Goal: Task Accomplishment & Management: Complete application form

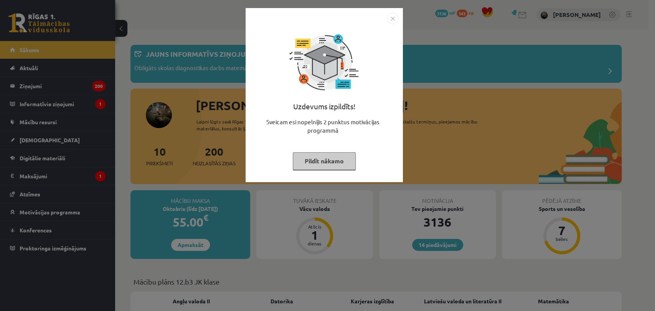
click at [304, 158] on button "Pildīt nākamo" at bounding box center [324, 161] width 63 height 18
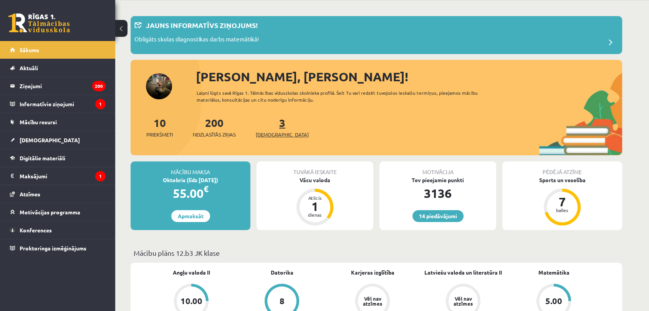
scroll to position [85, 0]
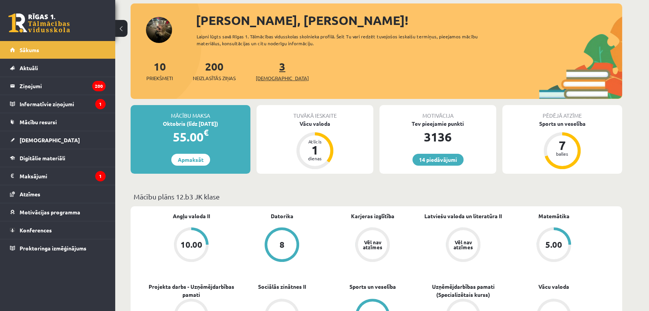
click at [264, 76] on span "[DEMOGRAPHIC_DATA]" at bounding box center [282, 78] width 53 height 8
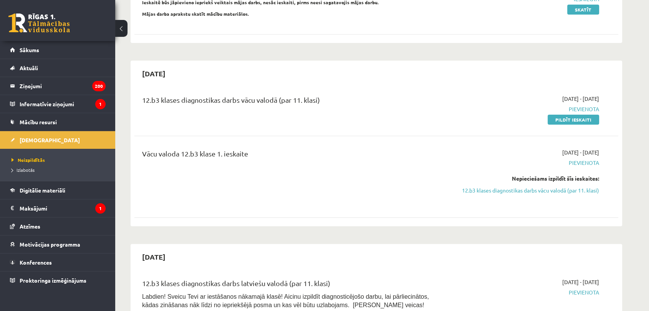
scroll to position [128, 0]
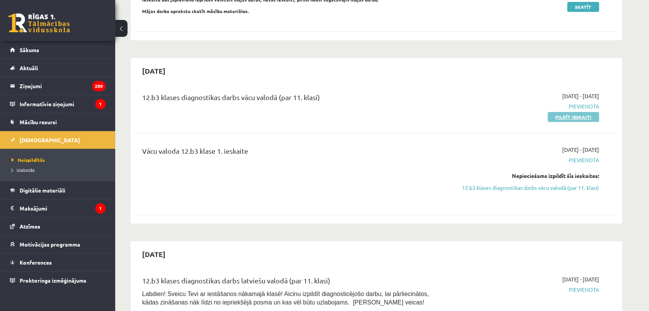
click at [567, 112] on link "Pildīt ieskaiti" at bounding box center [572, 117] width 51 height 10
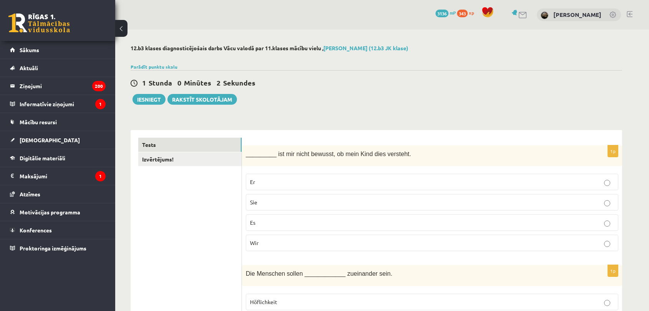
scroll to position [43, 0]
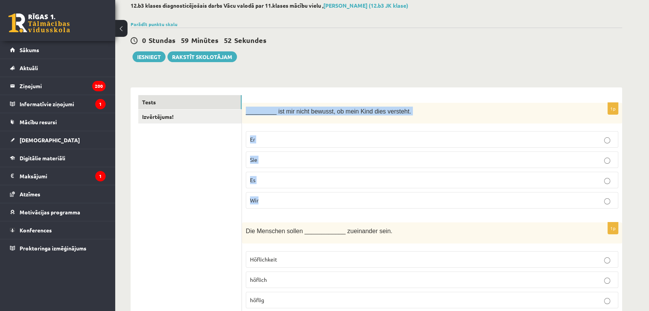
drag, startPoint x: 246, startPoint y: 109, endPoint x: 295, endPoint y: 194, distance: 99.1
click at [295, 194] on div "1p _________ ist mir nicht bewusst, ob mein Kind dies versteht. Er Sie Es Wir" at bounding box center [432, 159] width 380 height 112
copy div "_________ ist mir nicht bewusst, ob mein Kind dies versteht. Er Sie Es Wir"
click at [295, 186] on label "Es" at bounding box center [432, 180] width 372 height 17
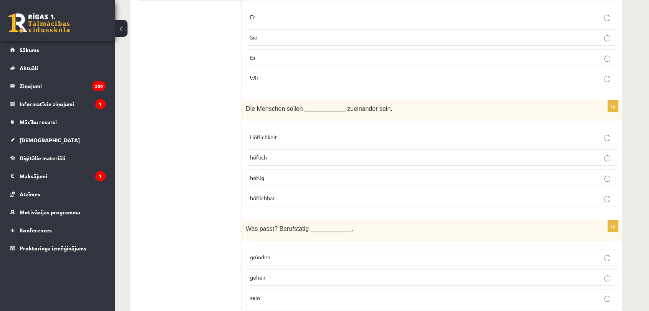
scroll to position [170, 0]
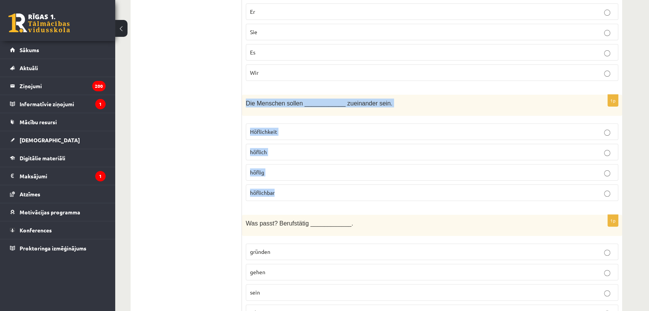
drag, startPoint x: 244, startPoint y: 101, endPoint x: 302, endPoint y: 203, distance: 116.7
click at [302, 203] on div "1p Die Menschen sollen ____________ zueinander sein. Höflichkeit höflich höflig…" at bounding box center [432, 151] width 380 height 112
copy div "Die Menschen sollen ____________ zueinander sein. Höflichkeit höflich höflig hö…"
click at [270, 152] on p "höflich" at bounding box center [432, 152] width 364 height 8
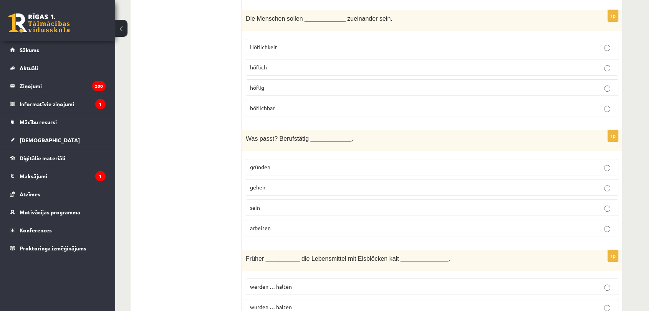
scroll to position [298, 0]
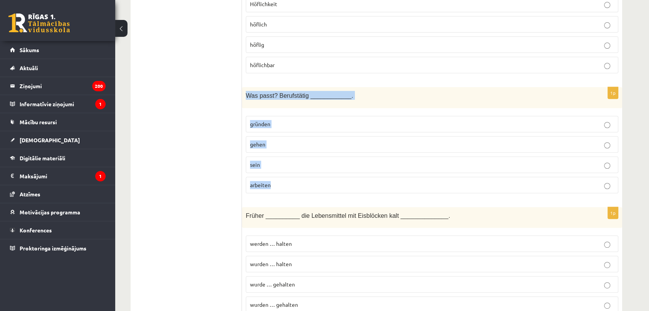
drag, startPoint x: 243, startPoint y: 93, endPoint x: 292, endPoint y: 179, distance: 99.0
click at [292, 179] on div "1p Was passt? Berufstätig ____________. gründen gehen sein arbeiten" at bounding box center [432, 143] width 380 height 112
copy div "Was passt? Berufstätig ____________. gründen gehen sein arbeiten"
click at [301, 162] on p "sein" at bounding box center [432, 165] width 364 height 8
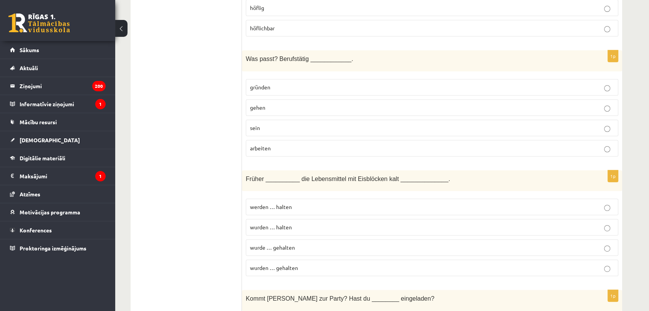
scroll to position [384, 0]
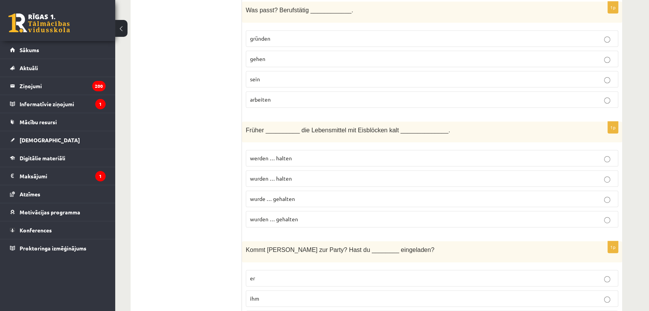
click at [244, 126] on div "Früher __________ die Lebensmittel mit Eisblöcken kalt ______________." at bounding box center [432, 132] width 380 height 21
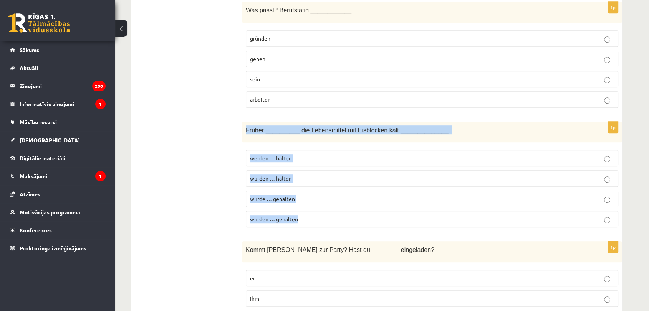
drag, startPoint x: 244, startPoint y: 126, endPoint x: 335, endPoint y: 215, distance: 127.0
click at [335, 215] on div "1p Früher __________ die Lebensmittel mit Eisblöcken kalt ______________. werde…" at bounding box center [432, 178] width 380 height 112
copy div "Früher __________ die Lebensmittel mit Eisblöcken kalt ______________. werden ……"
click at [339, 217] on p "wurden … gehalten" at bounding box center [432, 219] width 364 height 8
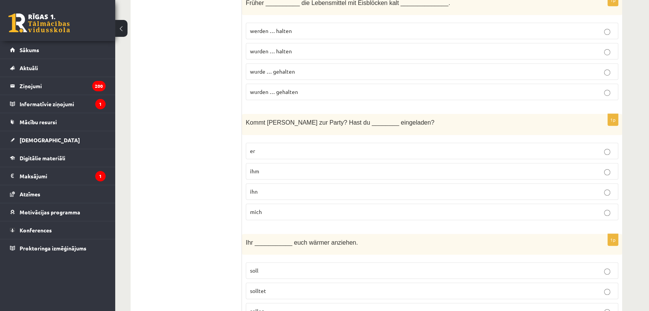
scroll to position [512, 0]
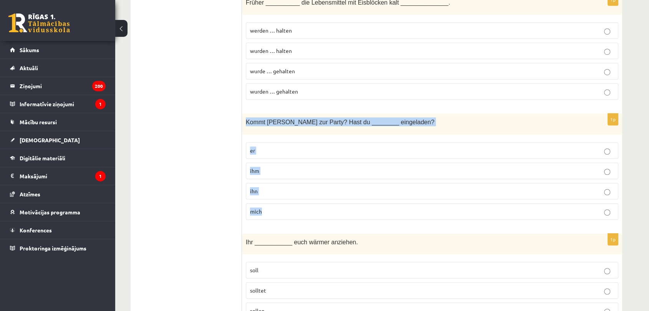
drag, startPoint x: 243, startPoint y: 121, endPoint x: 294, endPoint y: 204, distance: 97.5
click at [294, 204] on div "1p Kommt Peter zur Party? Hast du ________ eingeladen? er ihm ihn mich" at bounding box center [432, 170] width 380 height 112
copy div "Kommt Peter zur Party? Hast du ________ eingeladen? er ihm ihn mich"
click at [314, 191] on p "ihn" at bounding box center [432, 191] width 364 height 8
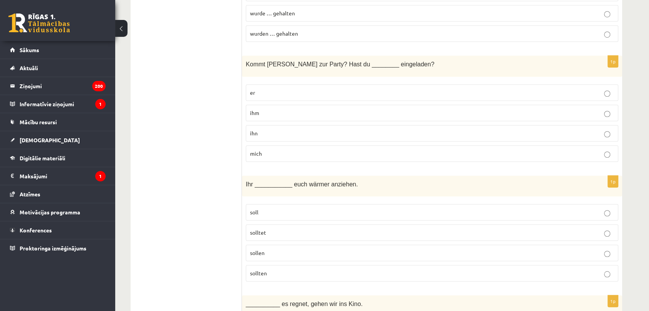
scroll to position [639, 0]
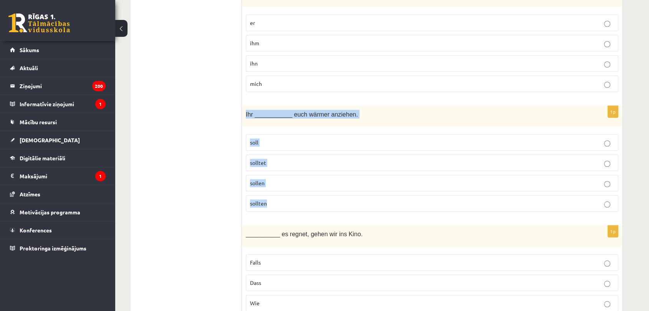
drag, startPoint x: 245, startPoint y: 112, endPoint x: 288, endPoint y: 203, distance: 100.8
click at [288, 203] on div "1p Ihr ___________ euch wärmer anziehen. soll solltet sollen sollten" at bounding box center [432, 162] width 380 height 112
copy div "Ihr ___________ euch wärmer anziehen. soll solltet sollen sollten"
click at [270, 159] on p "solltet" at bounding box center [432, 163] width 364 height 8
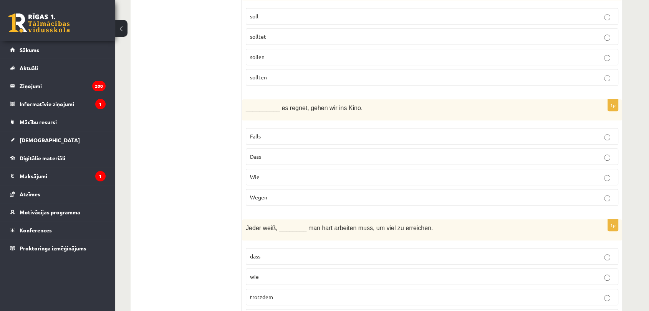
scroll to position [768, 0]
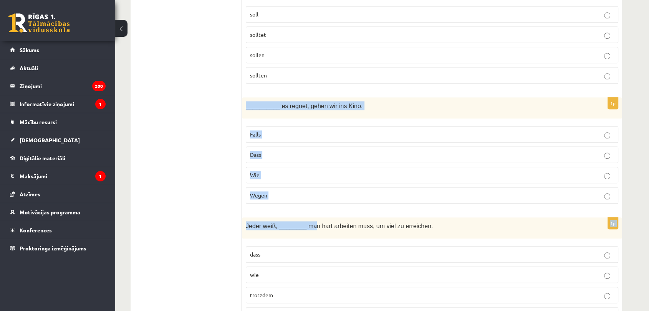
drag, startPoint x: 243, startPoint y: 106, endPoint x: 309, endPoint y: 210, distance: 122.7
drag, startPoint x: 286, startPoint y: 211, endPoint x: 270, endPoint y: 175, distance: 39.9
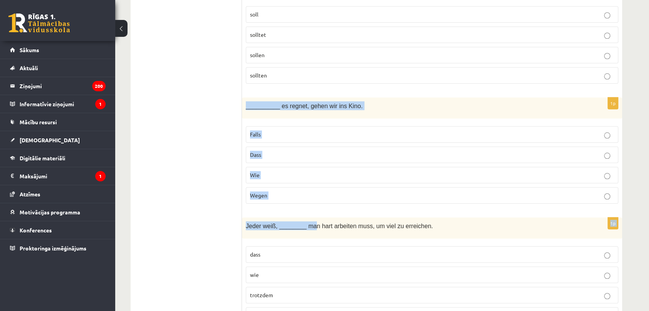
click at [263, 112] on div "__________ es regnet, gehen wir ins Kino." at bounding box center [432, 107] width 380 height 21
drag, startPoint x: 242, startPoint y: 103, endPoint x: 292, endPoint y: 187, distance: 97.2
click at [292, 187] on div "1p __________ es regnet, gehen wir ins Kino. Falls Dass Wie Wegen" at bounding box center [432, 153] width 380 height 112
copy div "__________ es regnet, gehen wir ins Kino. Falls Dass Wie Wegen"
click at [362, 136] on label "Falls" at bounding box center [432, 134] width 372 height 17
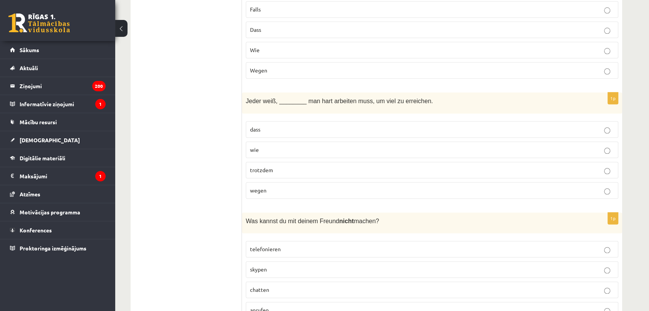
scroll to position [938, 0]
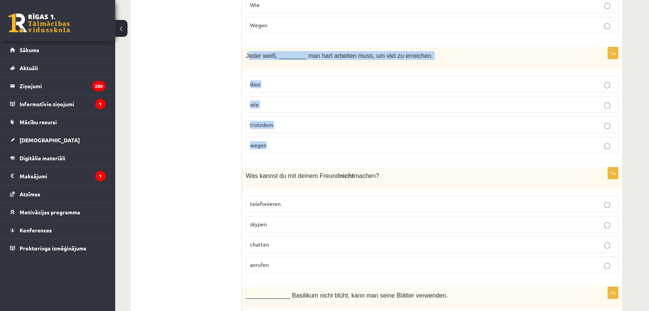
drag, startPoint x: 246, startPoint y: 54, endPoint x: 287, endPoint y: 142, distance: 97.0
click at [287, 142] on div "1p Jeder weiß, ________ man hart arbeiten muss, um viel zu erreichen. dass wie …" at bounding box center [432, 103] width 380 height 112
copy div "eder weiß, ________ man hart arbeiten muss, um viel zu erreichen. dass wie trot…"
click at [297, 85] on label "dass" at bounding box center [432, 84] width 372 height 17
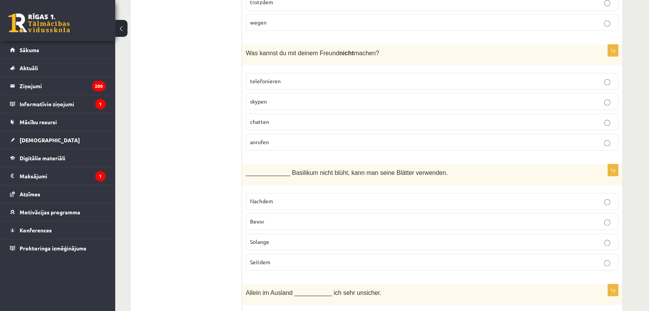
scroll to position [1066, 0]
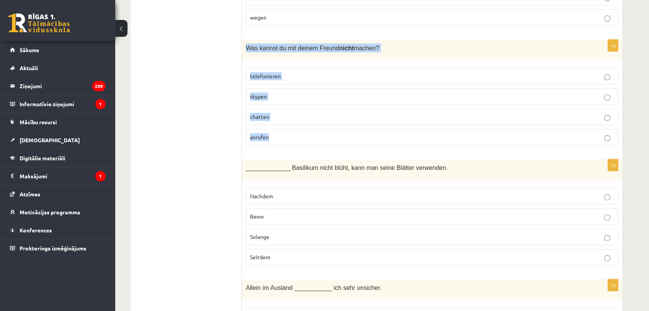
drag, startPoint x: 247, startPoint y: 46, endPoint x: 285, endPoint y: 132, distance: 94.1
click at [285, 132] on div "1p Was kannst du mit deinem Freund nicht machen? telefonieren skypen chatten an…" at bounding box center [432, 96] width 380 height 112
copy div "Was kannst du mit deinem Freund nicht machen? telefonieren skypen chatten anruf…"
click at [331, 136] on p "anrufen" at bounding box center [432, 137] width 364 height 8
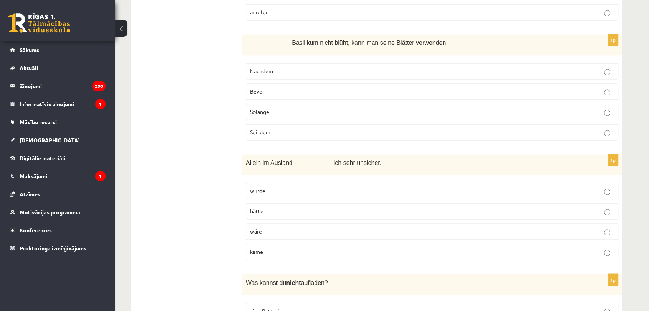
scroll to position [1194, 0]
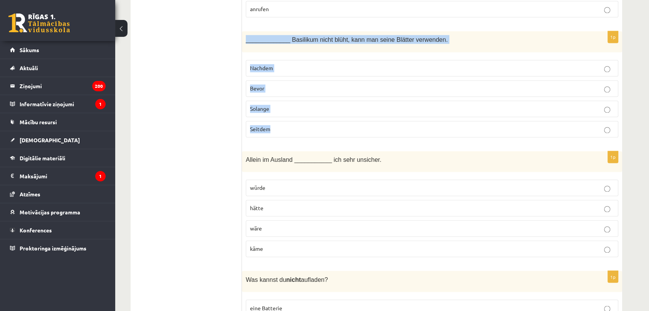
drag, startPoint x: 242, startPoint y: 35, endPoint x: 294, endPoint y: 138, distance: 115.7
click at [294, 138] on div "1p _____________ Basilikum nicht blüht, kann man seine Blätter verwenden. Nachd…" at bounding box center [432, 87] width 380 height 112
copy div "_____________ Basilikum nicht blüht, kann man seine Blätter verwenden. Nachdem …"
click at [297, 101] on label "Solange" at bounding box center [432, 109] width 372 height 17
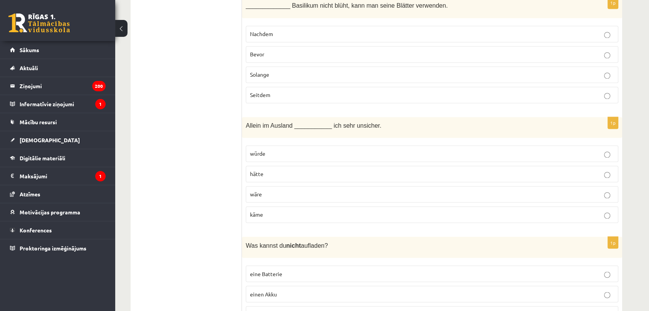
scroll to position [1279, 0]
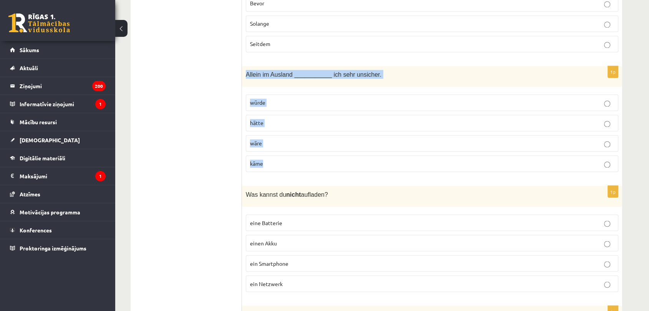
drag, startPoint x: 242, startPoint y: 72, endPoint x: 272, endPoint y: 156, distance: 89.5
click at [272, 156] on div "1p Allein im Ausland ___________ ich sehr unsicher. würde hätte wäre käme" at bounding box center [432, 122] width 380 height 112
click at [318, 139] on p "wäre" at bounding box center [432, 143] width 364 height 8
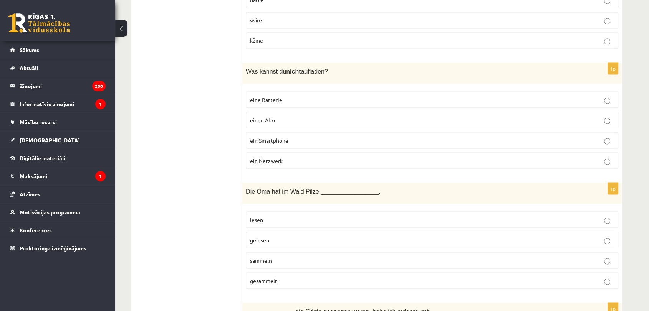
scroll to position [1407, 0]
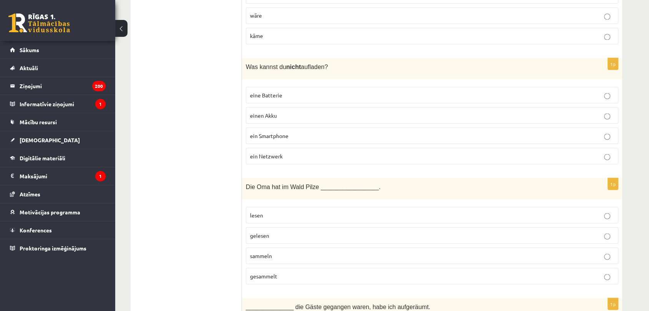
drag, startPoint x: 239, startPoint y: 58, endPoint x: 306, endPoint y: 147, distance: 111.4
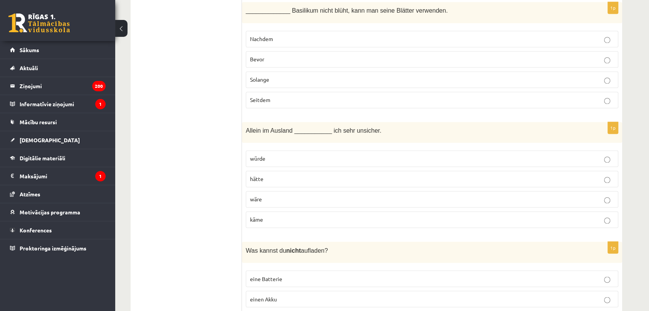
scroll to position [1236, 0]
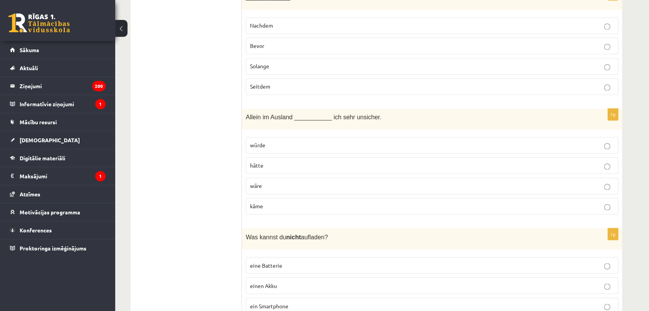
drag, startPoint x: 175, startPoint y: 151, endPoint x: 185, endPoint y: 79, distance: 72.5
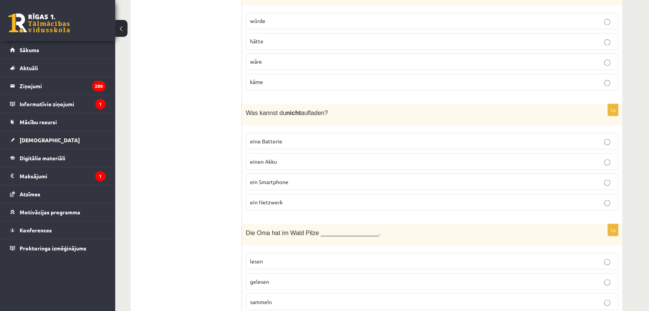
scroll to position [1364, 0]
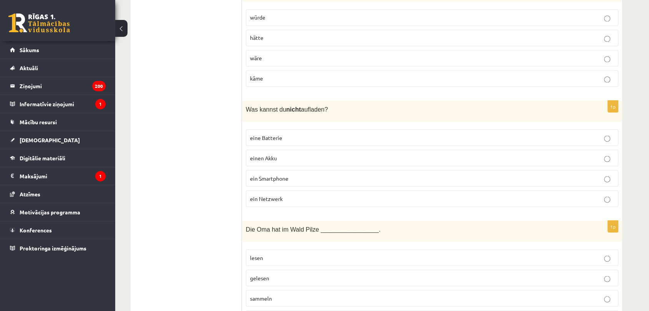
click at [279, 190] on label "ein Netzwerk" at bounding box center [432, 198] width 372 height 17
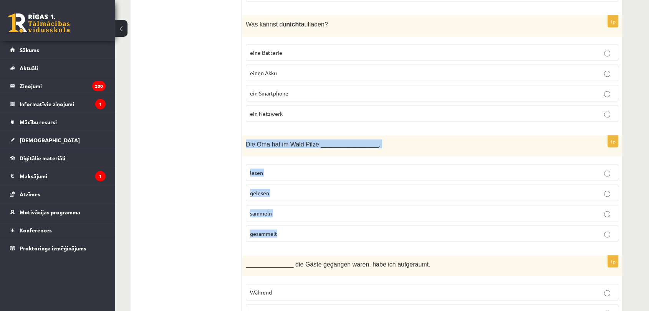
drag, startPoint x: 244, startPoint y: 135, endPoint x: 311, endPoint y: 220, distance: 107.7
click at [311, 220] on div "1p Die Oma hat im Wald Pilze _________________. lesen gelesen sammeln gesammelt" at bounding box center [432, 191] width 380 height 112
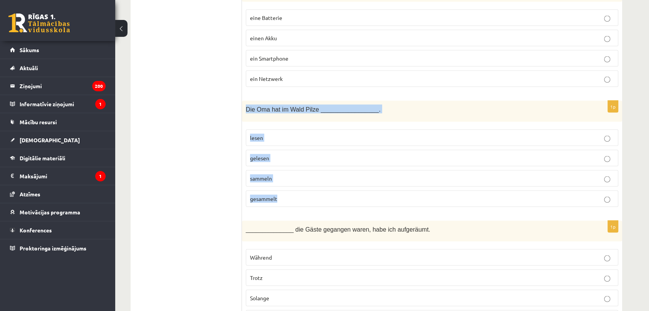
scroll to position [1535, 0]
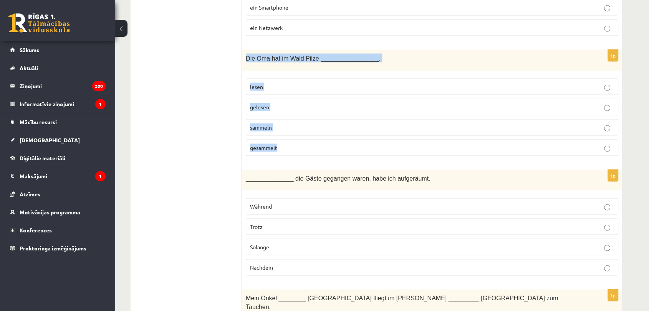
click at [287, 144] on p "gesammelt" at bounding box center [432, 148] width 364 height 8
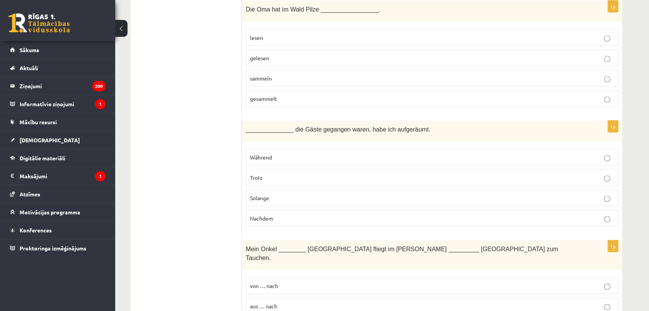
scroll to position [1620, 0]
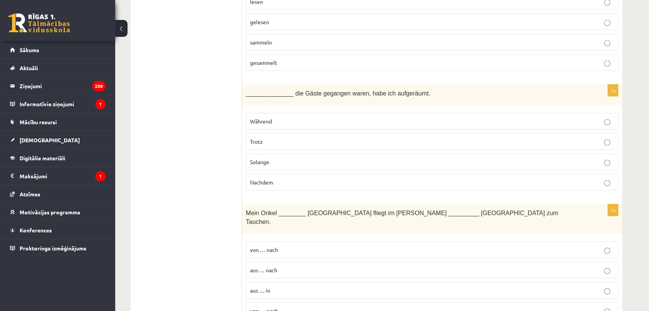
drag, startPoint x: 241, startPoint y: 85, endPoint x: 321, endPoint y: 175, distance: 119.9
click at [321, 175] on div "**********" at bounding box center [375, 261] width 491 height 3503
click at [226, 109] on ul "Tests Izvērtējums!" at bounding box center [190, 262] width 104 height 3488
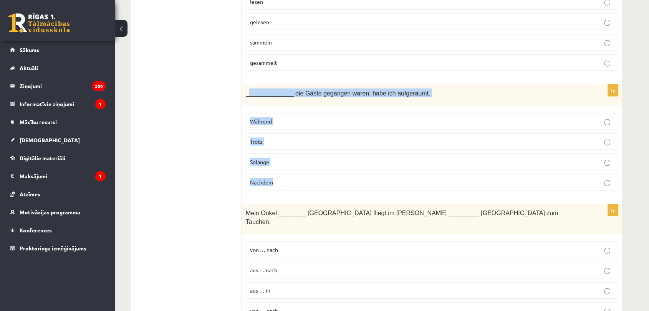
drag, startPoint x: 248, startPoint y: 89, endPoint x: 292, endPoint y: 167, distance: 88.9
click at [292, 167] on div "1p ______________ die Gäste gegangen waren, habe ich aufgeräumt. Während Trotz …" at bounding box center [432, 141] width 380 height 112
click at [280, 178] on p "Nachdem" at bounding box center [432, 182] width 364 height 8
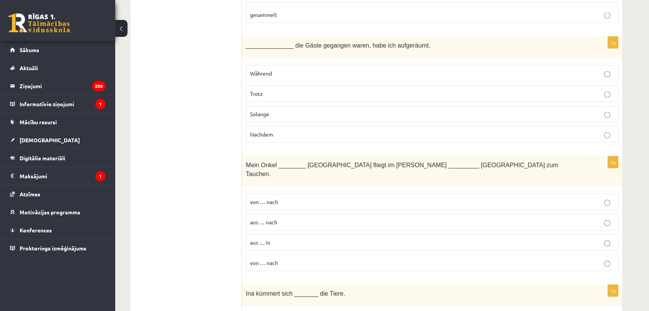
scroll to position [1705, 0]
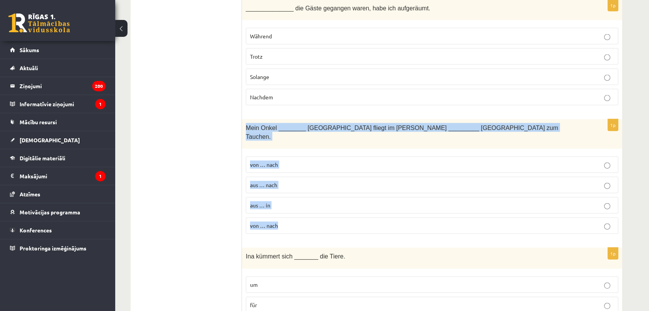
drag, startPoint x: 246, startPoint y: 120, endPoint x: 289, endPoint y: 203, distance: 94.1
click at [289, 203] on div "1p Mein Onkel ________ Berlin fliegt im Sommer _________ Ägypten zum Tauchen. v…" at bounding box center [432, 179] width 380 height 121
click at [315, 161] on p "von … nach" at bounding box center [432, 165] width 364 height 8
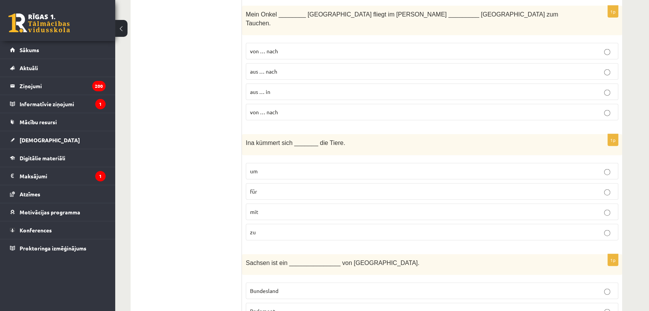
scroll to position [1833, 0]
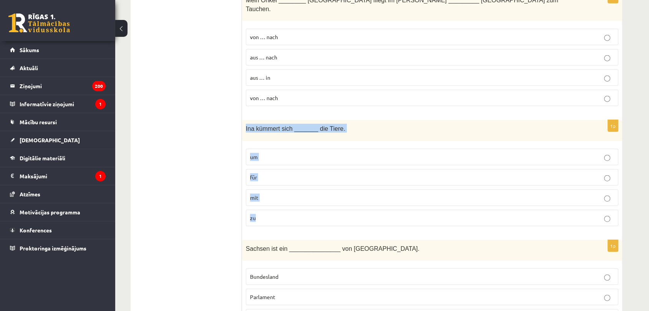
drag, startPoint x: 243, startPoint y: 111, endPoint x: 295, endPoint y: 204, distance: 106.5
click at [295, 204] on div "1p Ina kümmert sich _______ die Tiere. um für mit zu" at bounding box center [432, 176] width 380 height 112
click at [276, 153] on p "um" at bounding box center [432, 157] width 364 height 8
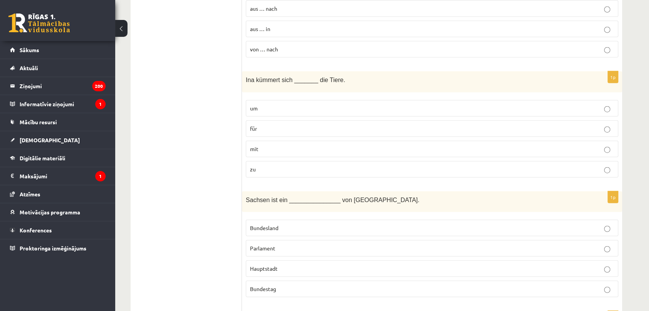
scroll to position [1919, 0]
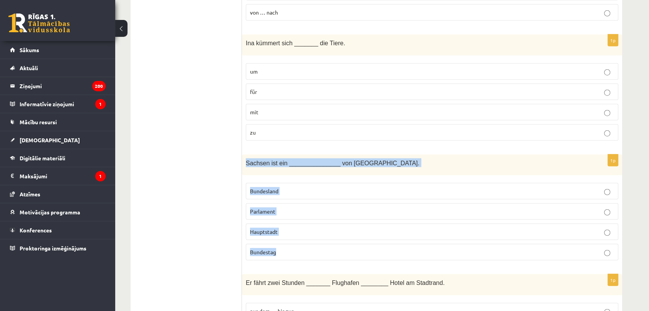
drag, startPoint x: 243, startPoint y: 147, endPoint x: 286, endPoint y: 238, distance: 100.4
click at [286, 238] on div "1p Sachsen ist ein _______________ von Deutschland. Bundesland Parlament Haupts…" at bounding box center [432, 211] width 380 height 112
click at [294, 183] on label "Bundesland" at bounding box center [432, 191] width 372 height 17
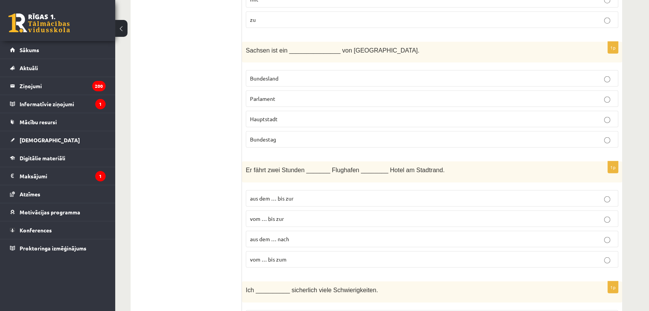
scroll to position [2047, 0]
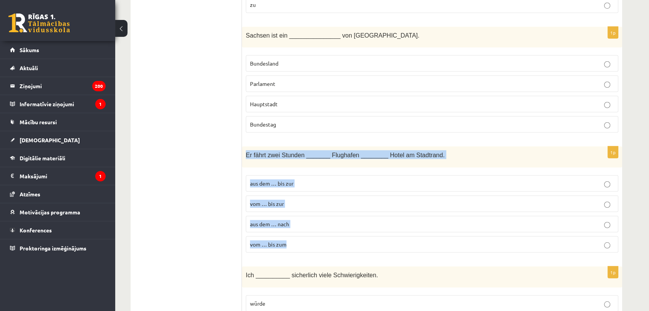
drag, startPoint x: 243, startPoint y: 139, endPoint x: 305, endPoint y: 227, distance: 107.7
click at [305, 227] on div "1p Er fährt zwei Stunden _______ Flughafen ________ Hotel am Stadtrand. aus dem…" at bounding box center [432, 203] width 380 height 112
click at [310, 241] on p "vom … bis zum" at bounding box center [432, 245] width 364 height 8
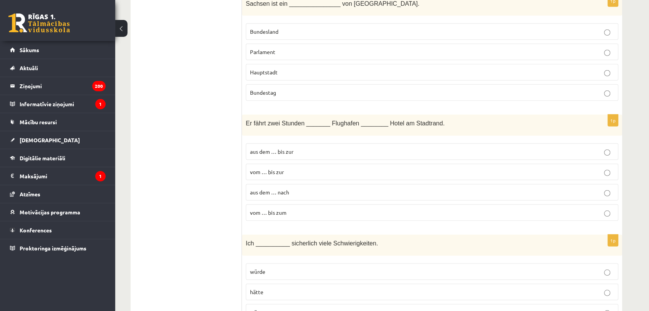
scroll to position [2217, 0]
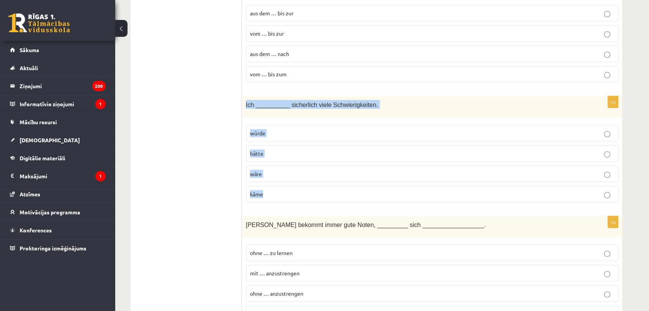
drag, startPoint x: 243, startPoint y: 84, endPoint x: 294, endPoint y: 183, distance: 111.1
click at [294, 183] on div "1p Ich __________ sicherlich viele Schwierigkeiten. würde hätte wäre käme" at bounding box center [432, 152] width 380 height 112
click at [275, 150] on p "hätte" at bounding box center [432, 154] width 364 height 8
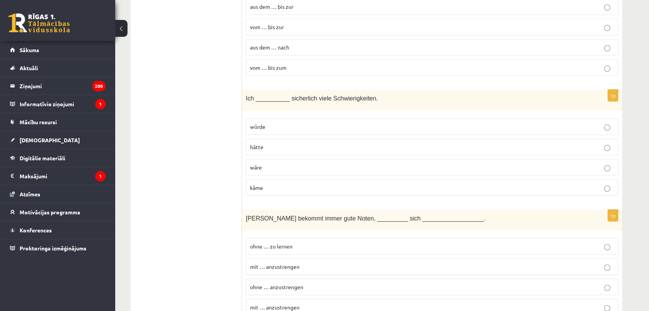
scroll to position [2303, 0]
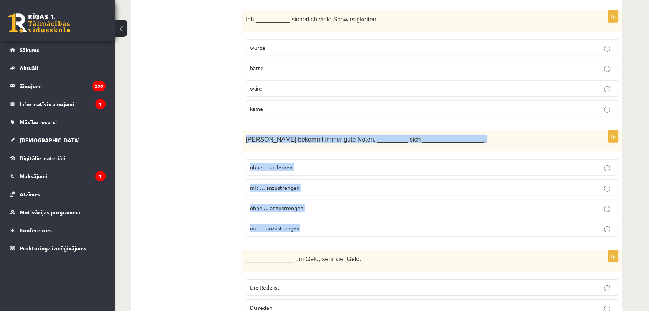
drag, startPoint x: 246, startPoint y: 121, endPoint x: 317, endPoint y: 213, distance: 116.2
click at [317, 213] on div "1p Eva bekommt immer gute Noten, _________ sich __________________. ohne … zu l…" at bounding box center [432, 187] width 380 height 112
click at [302, 163] on p "ohne … zu lernen" at bounding box center [432, 167] width 364 height 8
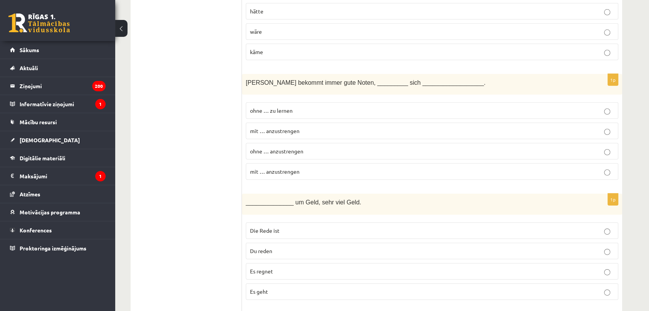
scroll to position [2430, 0]
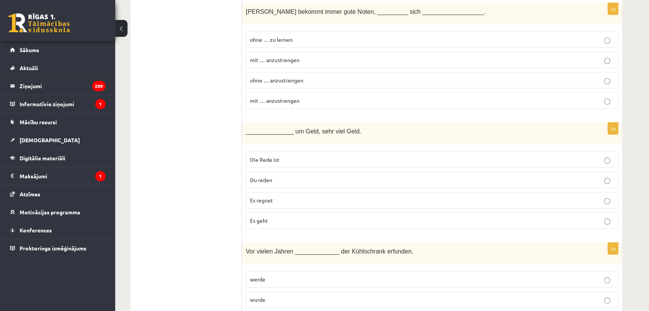
drag, startPoint x: 240, startPoint y: 116, endPoint x: 288, endPoint y: 200, distance: 97.1
click at [272, 123] on div "______________ um Geld, sehr viel Geld." at bounding box center [432, 133] width 380 height 21
drag, startPoint x: 248, startPoint y: 112, endPoint x: 254, endPoint y: 121, distance: 10.9
click at [254, 123] on div "______________ um Geld, sehr viel Geld." at bounding box center [432, 133] width 380 height 21
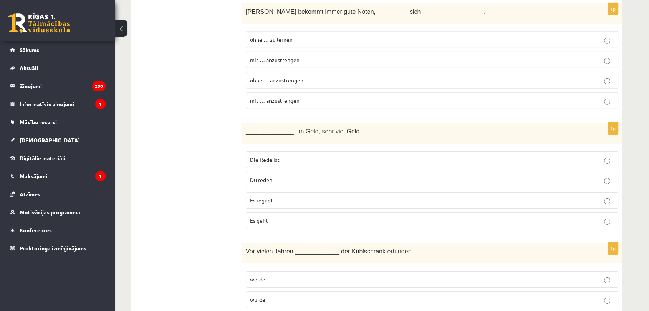
click at [244, 123] on div "______________ um Geld, sehr viel Geld." at bounding box center [432, 133] width 380 height 21
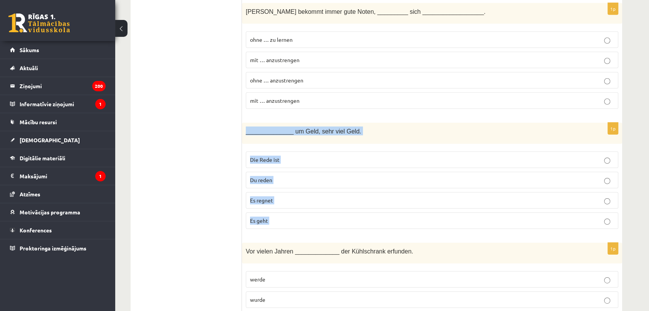
drag, startPoint x: 244, startPoint y: 114, endPoint x: 294, endPoint y: 196, distance: 96.6
click at [294, 196] on div "1p ______________ um Geld, sehr viel Geld. Die Rede ist Du reden Es regnet Es g…" at bounding box center [432, 179] width 380 height 112
click at [316, 196] on p "Es regnet" at bounding box center [432, 200] width 364 height 8
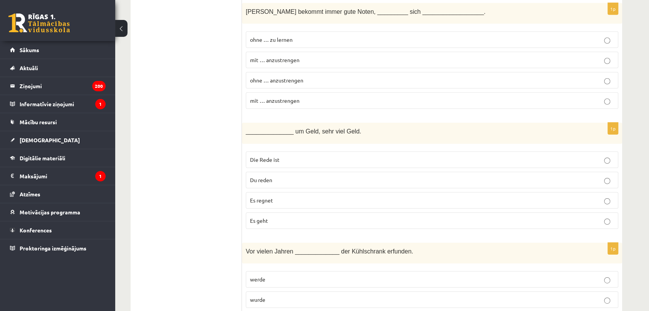
click at [290, 217] on p "Es geht" at bounding box center [432, 221] width 364 height 8
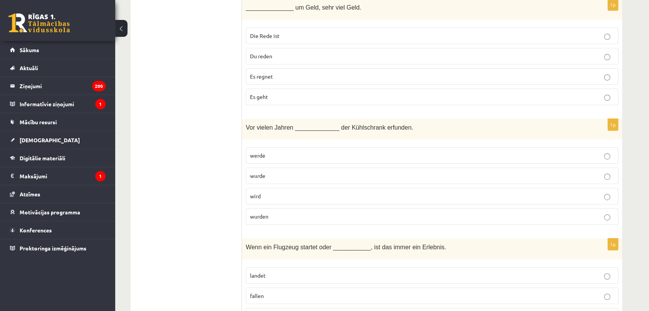
scroll to position [2558, 0]
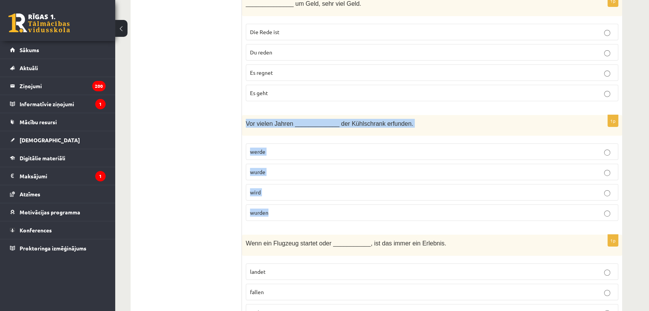
drag, startPoint x: 244, startPoint y: 105, endPoint x: 289, endPoint y: 197, distance: 102.6
click at [289, 197] on div "1p Vor vielen Jahren _____________ der Kühlschrank erfunden. werde wurde wird w…" at bounding box center [432, 171] width 380 height 112
click at [330, 168] on p "wurde" at bounding box center [432, 172] width 364 height 8
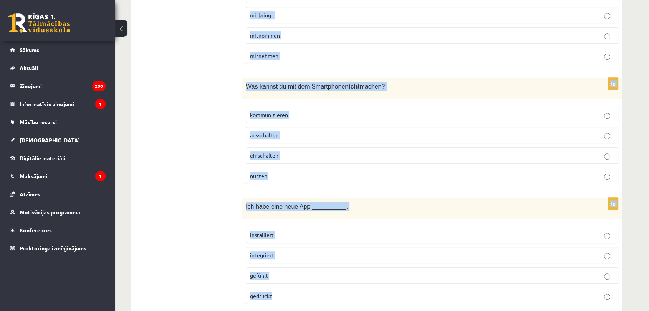
scroll to position [3316, 0]
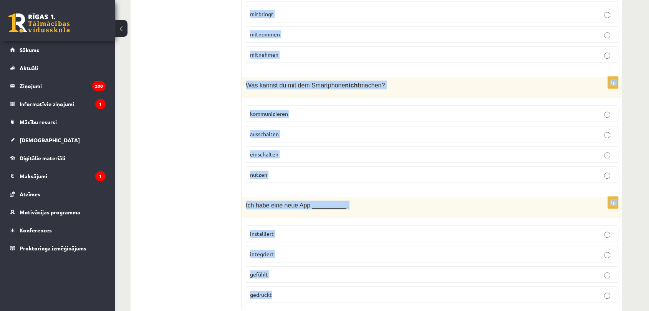
drag, startPoint x: 242, startPoint y: 107, endPoint x: 333, endPoint y: 266, distance: 183.9
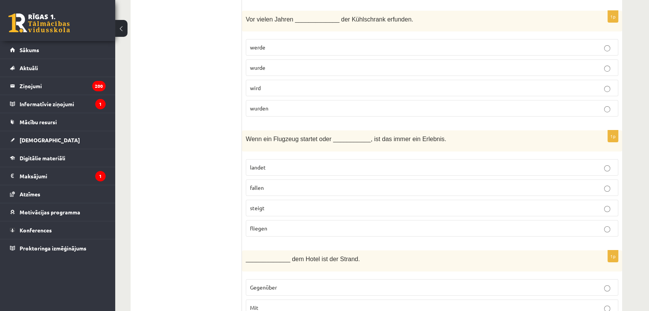
scroll to position [2677, 0]
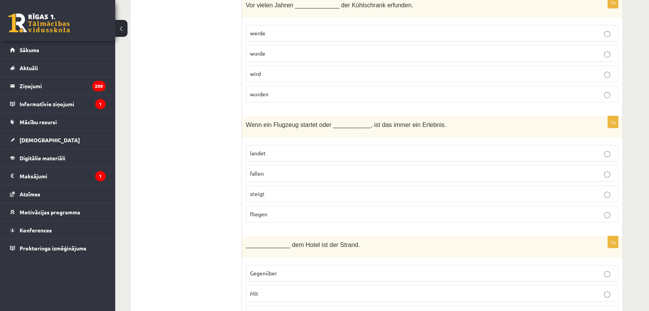
drag, startPoint x: 298, startPoint y: 139, endPoint x: 187, endPoint y: 20, distance: 162.1
click at [298, 149] on p "landet" at bounding box center [432, 153] width 364 height 8
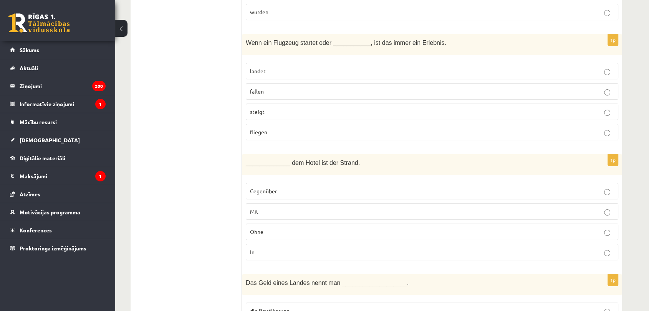
scroll to position [2762, 0]
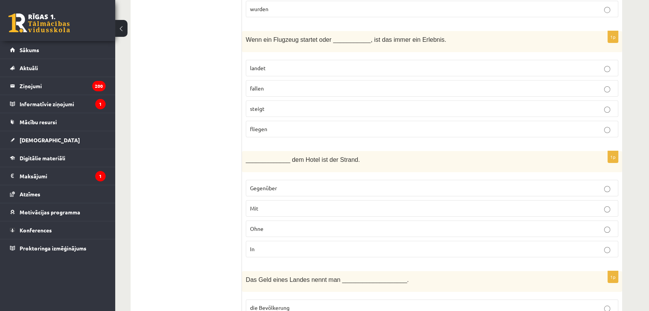
click at [275, 184] on p "Gegenüber" at bounding box center [432, 188] width 364 height 8
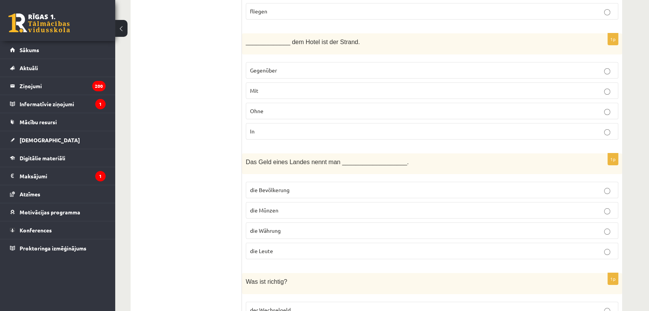
scroll to position [2890, 0]
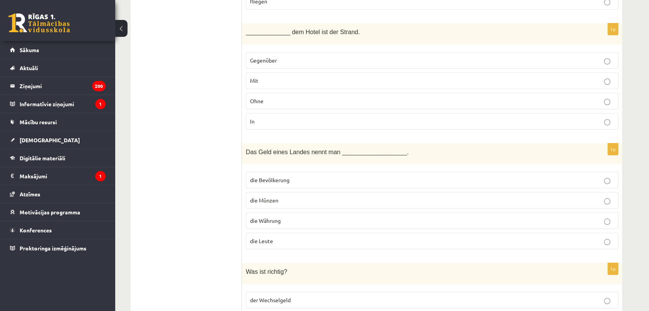
click at [271, 197] on span "die Münzen" at bounding box center [264, 200] width 28 height 7
click at [274, 217] on span "die Währung" at bounding box center [265, 220] width 31 height 7
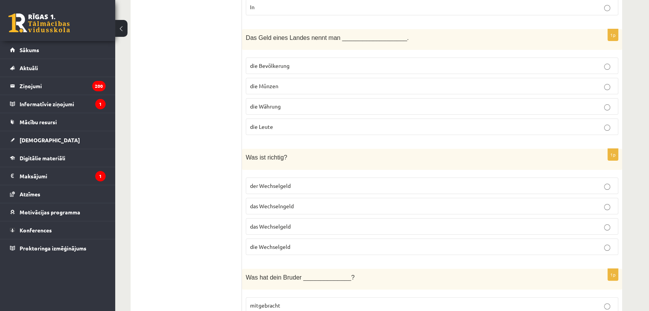
scroll to position [3018, 0]
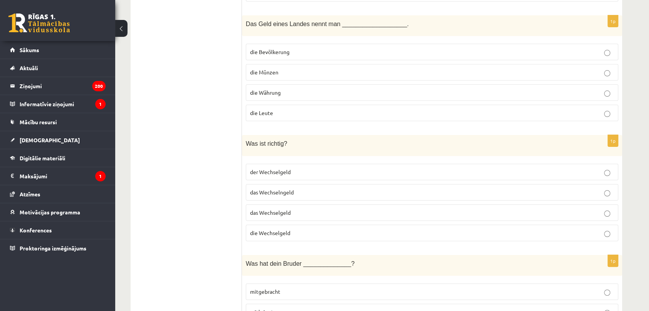
click at [268, 184] on label "das Wechselngeld" at bounding box center [432, 192] width 372 height 17
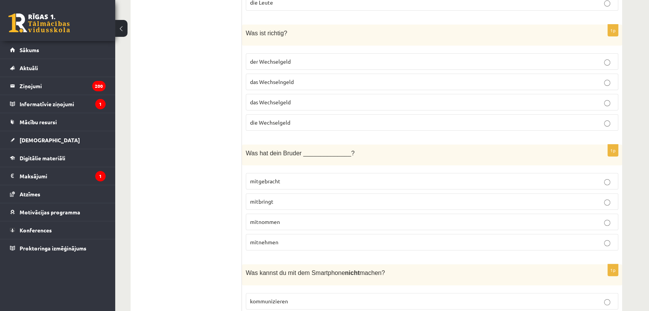
scroll to position [3146, 0]
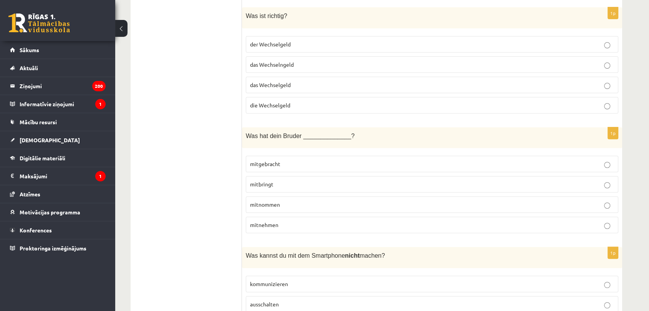
click at [297, 160] on p "mitgebracht" at bounding box center [432, 164] width 364 height 8
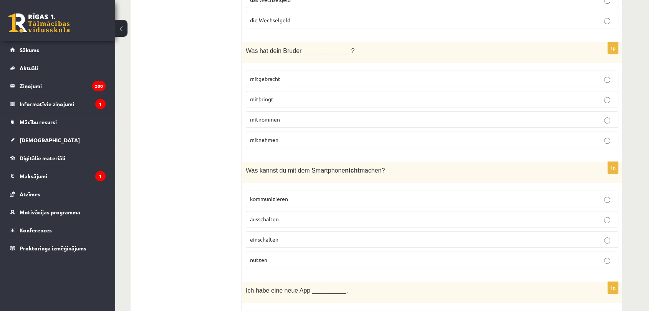
scroll to position [3273, 0]
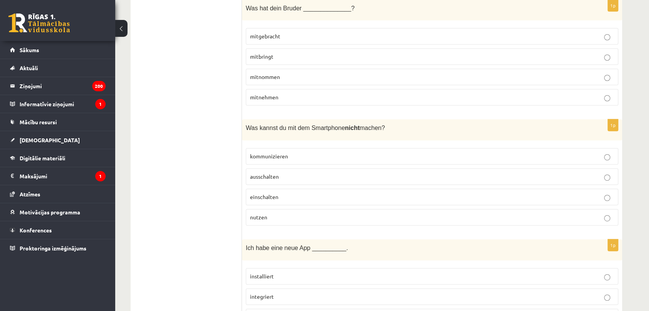
click at [289, 148] on label "kommunizieren" at bounding box center [432, 156] width 372 height 17
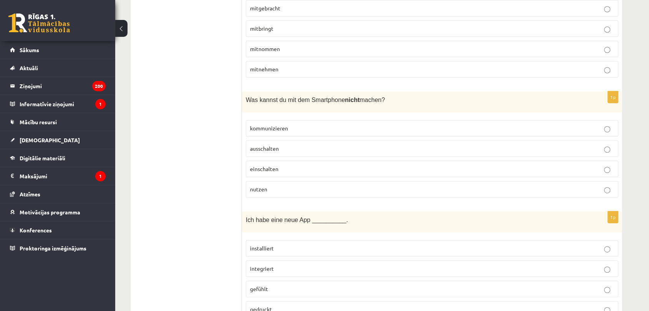
scroll to position [3316, 0]
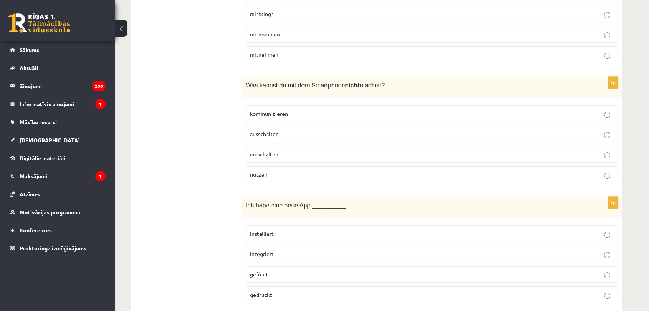
click at [269, 226] on label "installiert" at bounding box center [432, 234] width 372 height 17
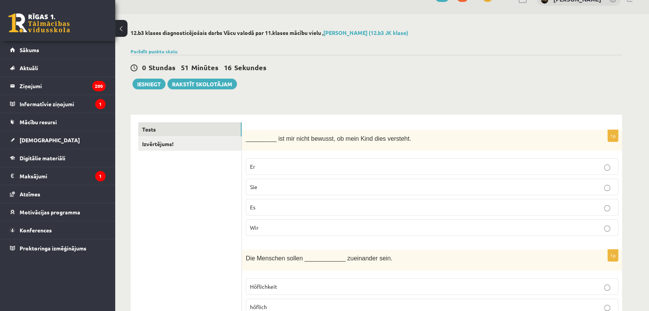
scroll to position [0, 0]
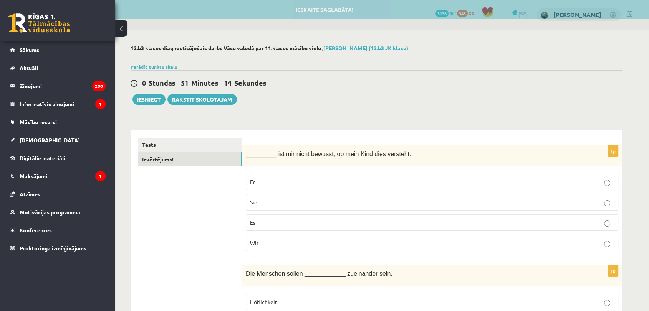
click at [170, 154] on link "Izvērtējums!" at bounding box center [189, 159] width 103 height 14
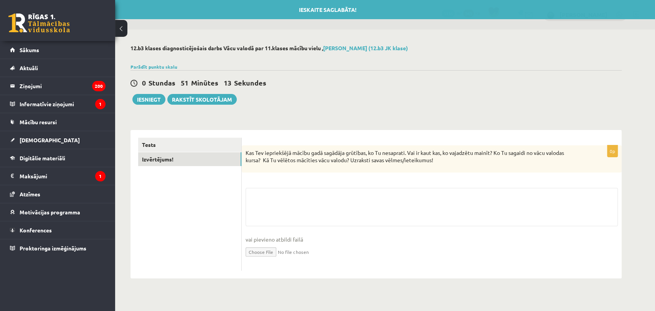
click at [298, 203] on fieldset "vai pievieno atbildi failā Iesniegtā atbilde" at bounding box center [432, 227] width 372 height 79
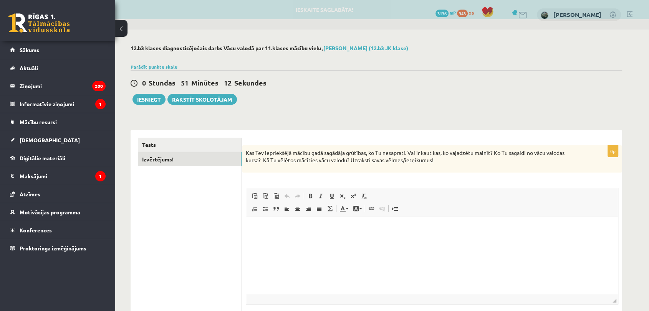
click at [325, 241] on html at bounding box center [431, 228] width 371 height 23
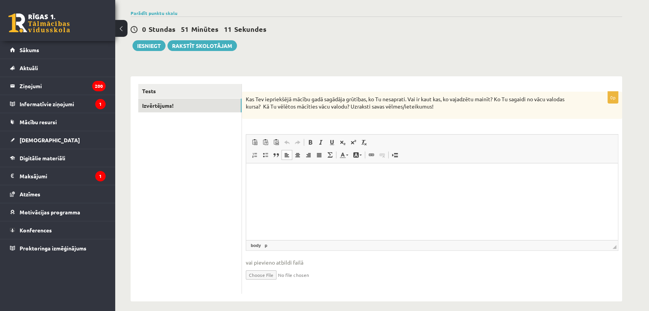
scroll to position [60, 0]
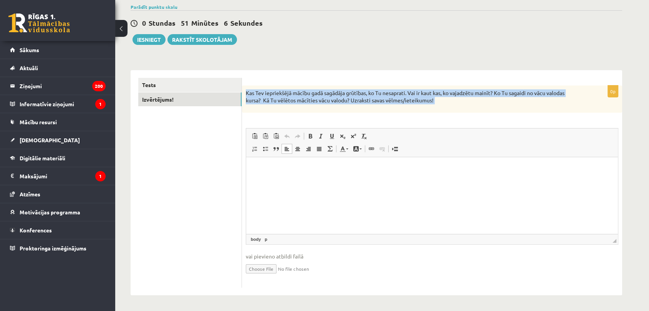
drag, startPoint x: 245, startPoint y: 92, endPoint x: 460, endPoint y: 125, distance: 217.4
click at [460, 125] on div "0p Kas Tev iepriekšējā mācību gadā sagādāja grūtības, ko Tu nesaprati. Vai ir k…" at bounding box center [432, 187] width 380 height 202
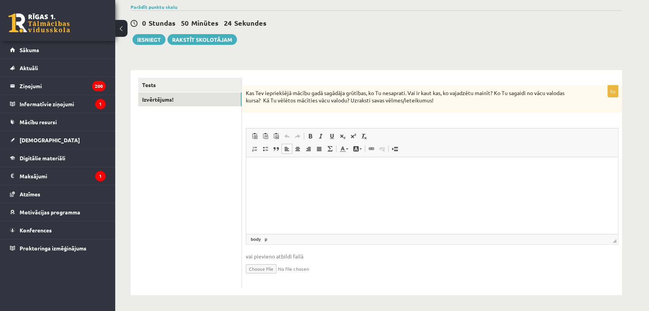
click at [309, 181] on html at bounding box center [431, 168] width 371 height 23
paste body "Визуальный текстовый редактор, wiswyg-editor-user-answer-47433972588900"
click at [152, 36] on button "Iesniegt" at bounding box center [148, 39] width 33 height 11
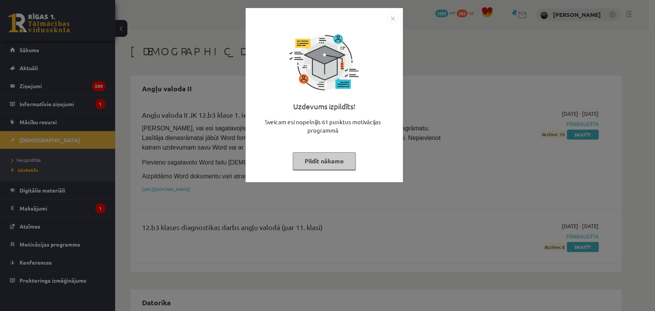
click at [322, 160] on button "Pildīt nākamo" at bounding box center [324, 161] width 63 height 18
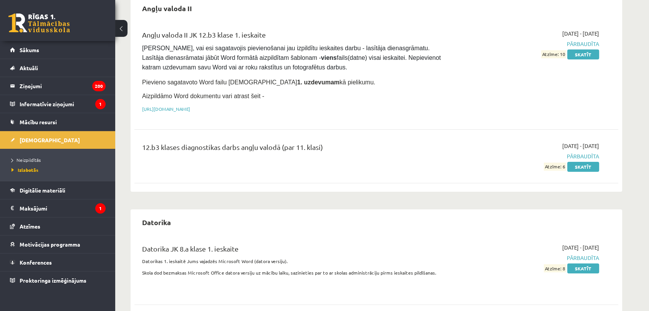
scroll to position [128, 0]
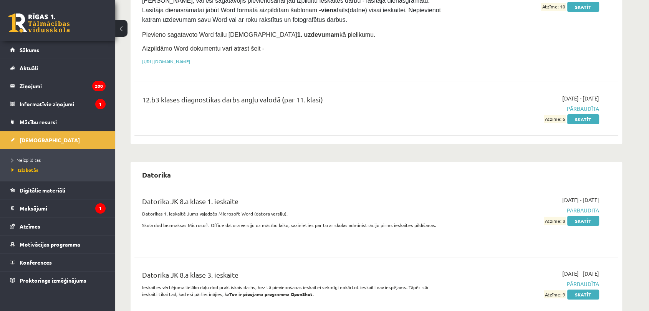
click at [29, 155] on li "Neizpildītās" at bounding box center [60, 160] width 96 height 10
click at [28, 158] on span "Neizpildītās" at bounding box center [28, 160] width 33 height 6
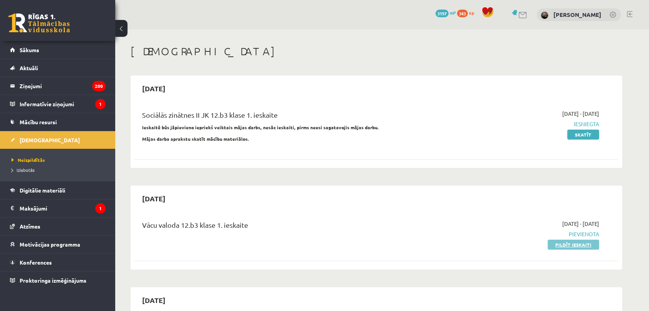
click at [567, 243] on link "Pildīt ieskaiti" at bounding box center [572, 245] width 51 height 10
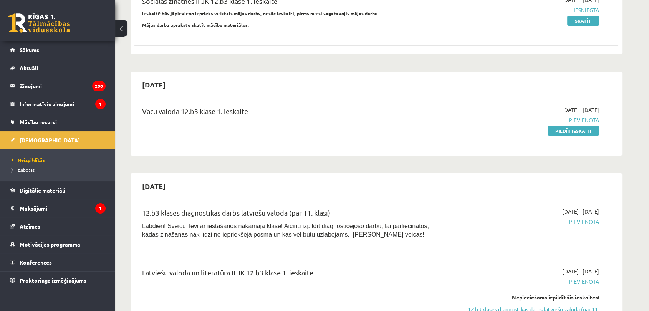
scroll to position [128, 0]
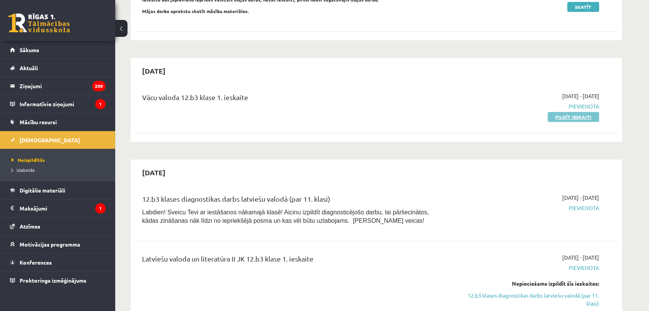
click at [555, 119] on link "Pildīt ieskaiti" at bounding box center [572, 117] width 51 height 10
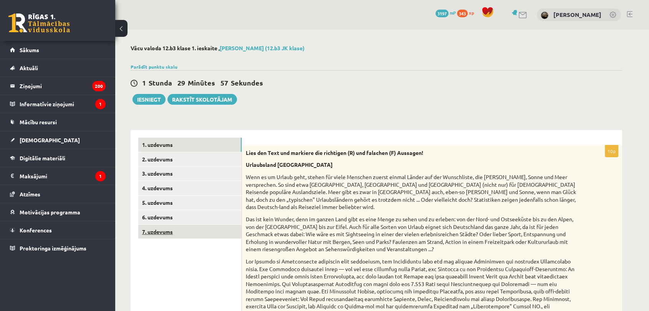
click at [172, 229] on link "7. uzdevums" at bounding box center [189, 232] width 103 height 14
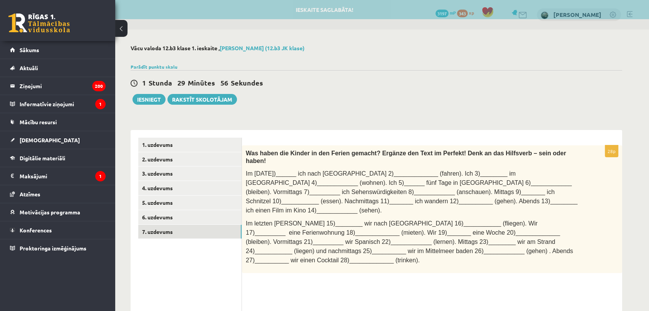
click at [198, 136] on div "1. uzdevums 2. uzdevums 3. uzdevums 4. uzdevums 5. uzdevums 6. uzdevums 7. uzde…" at bounding box center [185, 254] width 111 height 249
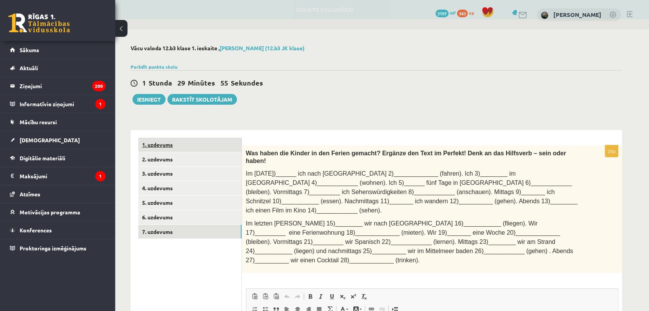
click at [193, 142] on link "1. uzdevums" at bounding box center [189, 145] width 103 height 14
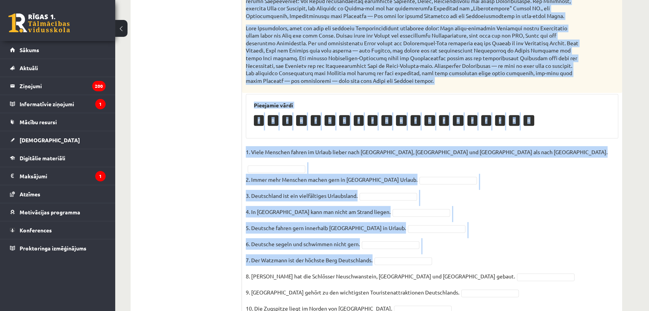
scroll to position [322, 0]
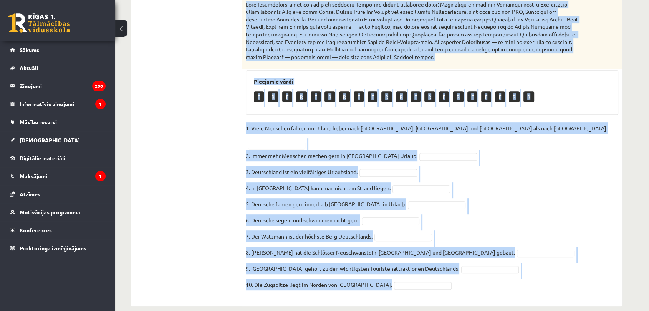
drag, startPoint x: 243, startPoint y: 152, endPoint x: 452, endPoint y: 270, distance: 240.6
click at [452, 270] on div "10p Lies den Text und markiere die richtigen (R) und falschen (F) Aussagen! Url…" at bounding box center [432, 60] width 380 height 475
copy div "Lies den Text und markiere die richtigen (R) und falschen (F) Aussagen! Urlaubs…"
drag, startPoint x: 467, startPoint y: 168, endPoint x: 495, endPoint y: 133, distance: 45.0
click at [467, 167] on fieldset "1. Viele Menschen fahren im Urlaub lieber nach Spanien, Italien und Frankreich …" at bounding box center [432, 208] width 372 height 173
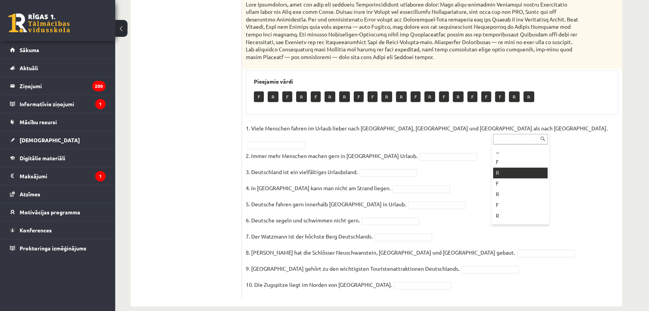
drag, startPoint x: 500, startPoint y: 174, endPoint x: 459, endPoint y: 156, distance: 45.2
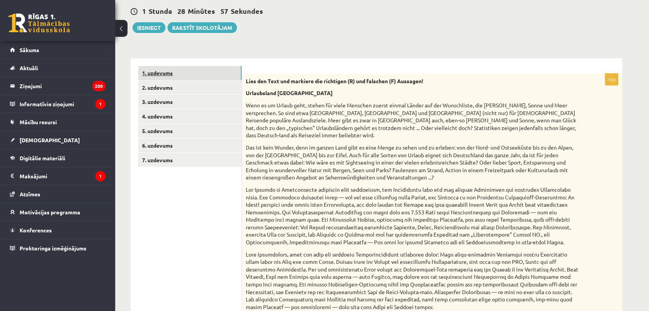
scroll to position [23, 0]
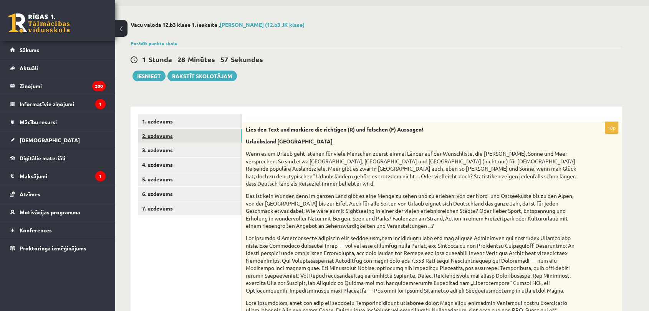
click at [168, 136] on link "2. uzdevums" at bounding box center [189, 136] width 103 height 14
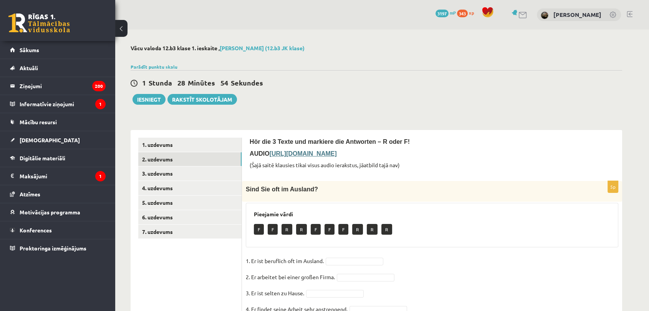
scroll to position [0, 0]
click at [337, 154] on b "https://deutschlernerblog.de/uebung-zum-hoerverstehen-deutsch-b1-ins-ausland-re…" at bounding box center [302, 153] width 67 height 7
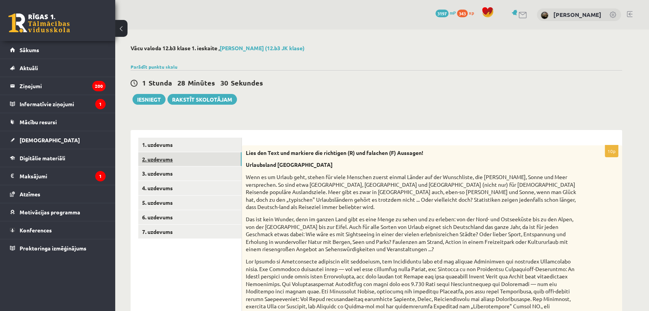
click at [181, 162] on link "2. uzdevums" at bounding box center [189, 159] width 103 height 14
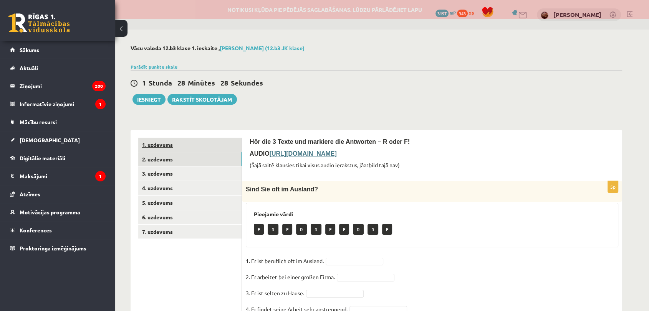
click at [176, 146] on link "1. uzdevums" at bounding box center [189, 145] width 103 height 14
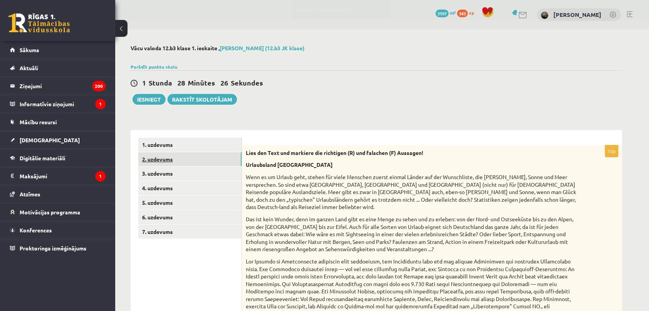
click at [152, 160] on link "2. uzdevums" at bounding box center [189, 159] width 103 height 14
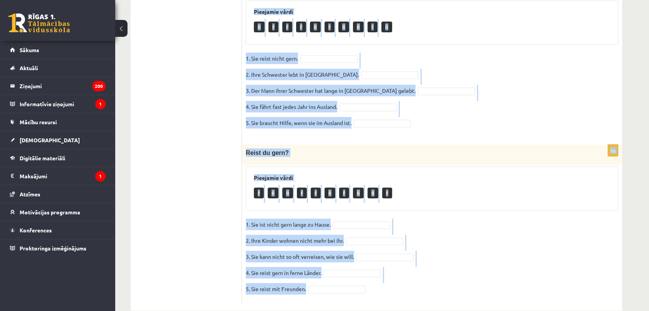
scroll to position [384, 0]
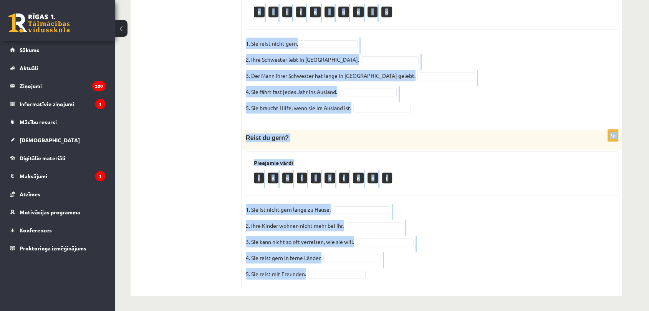
drag, startPoint x: 244, startPoint y: 62, endPoint x: 487, endPoint y: 286, distance: 331.1
click at [487, 286] on form "Hör die 3 Texte und markiere die Antworten – R oder F! AUDIO https://deutschler…" at bounding box center [431, 21] width 365 height 534
copy form "Sind Sie oft im Ausland? Pieejamie vārdi R F R F F R R F R F 1. Er ist beruflic…"
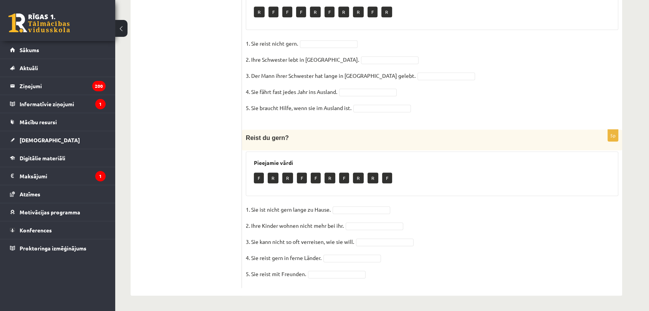
click at [205, 172] on ul "1. uzdevums 2. uzdevums 3. uzdevums 4. uzdevums 5. uzdevums 6. uzdevums 7. uzde…" at bounding box center [190, 21] width 104 height 534
click at [343, 201] on div "5p Reist du gern? Pieejamie vārdi F R R F F R F R R F 1. Sie ist nicht gern lan…" at bounding box center [432, 209] width 380 height 158
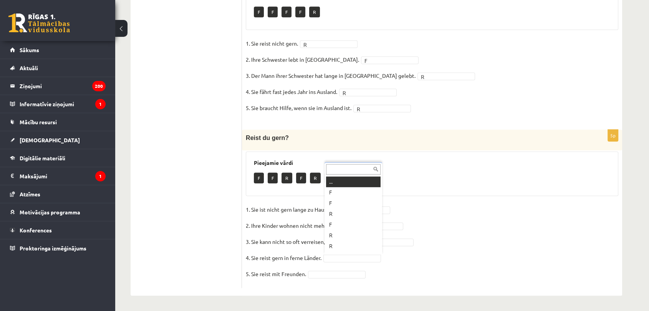
scroll to position [9, 0]
click at [155, 171] on ul "1. uzdevums 2. uzdevums 3. uzdevums 4. uzdevums 5. uzdevums 6. uzdevums 7. uzde…" at bounding box center [190, 21] width 104 height 534
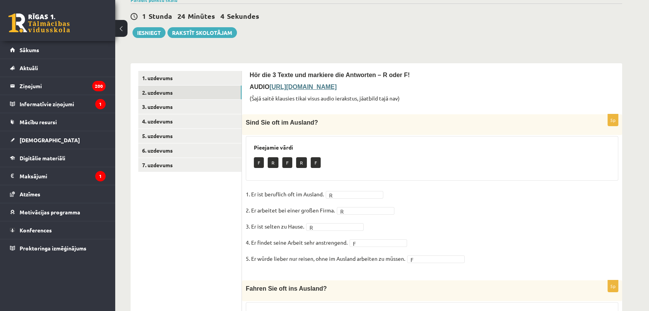
scroll to position [43, 0]
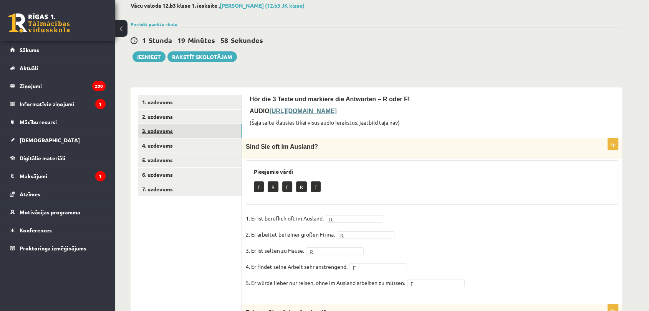
click at [215, 134] on link "3. uzdevums" at bounding box center [189, 131] width 103 height 14
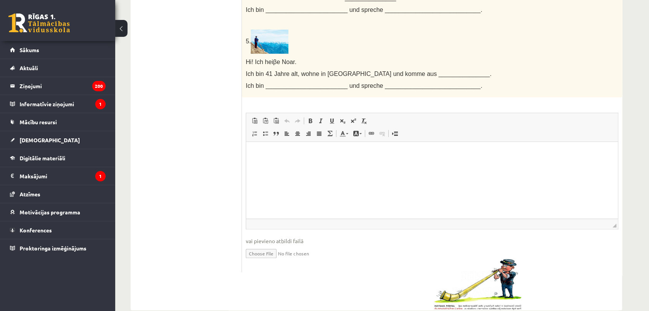
scroll to position [522, 0]
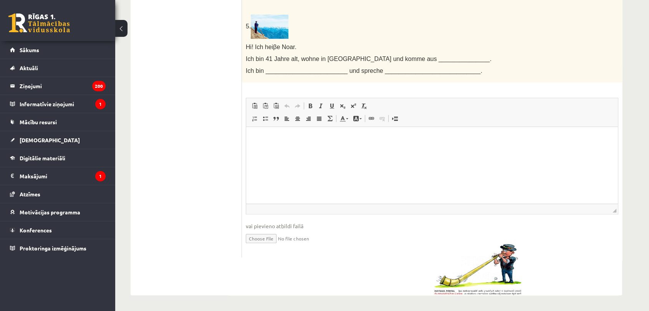
click at [368, 150] on html at bounding box center [431, 138] width 371 height 23
click at [284, 150] on html at bounding box center [431, 138] width 371 height 23
click at [340, 145] on strong "**********" at bounding box center [330, 146] width 19 height 5
drag, startPoint x: 359, startPoint y: 145, endPoint x: 352, endPoint y: 146, distance: 7.7
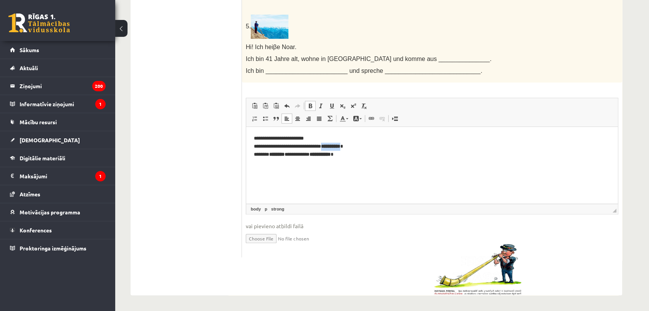
click at [335, 146] on strong "**********" at bounding box center [330, 146] width 19 height 5
click at [366, 148] on p "**********" at bounding box center [429, 147] width 350 height 24
drag, startPoint x: 359, startPoint y: 146, endPoint x: 334, endPoint y: 148, distance: 25.0
click at [334, 148] on strong "**********" at bounding box center [330, 146] width 19 height 5
click at [313, 107] on link "Полужирный Комбинация клавиш Ctrl+B" at bounding box center [310, 106] width 11 height 10
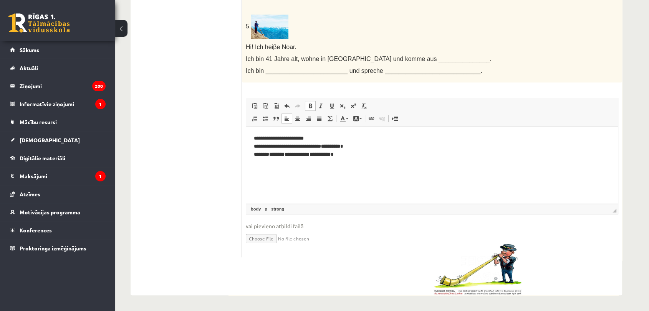
click at [307, 104] on span at bounding box center [310, 106] width 6 height 6
click at [310, 107] on span at bounding box center [310, 106] width 6 height 6
click at [374, 151] on p "**********" at bounding box center [429, 147] width 350 height 24
drag, startPoint x: 359, startPoint y: 147, endPoint x: 335, endPoint y: 147, distance: 23.8
click at [335, 147] on strong "**********" at bounding box center [330, 146] width 19 height 5
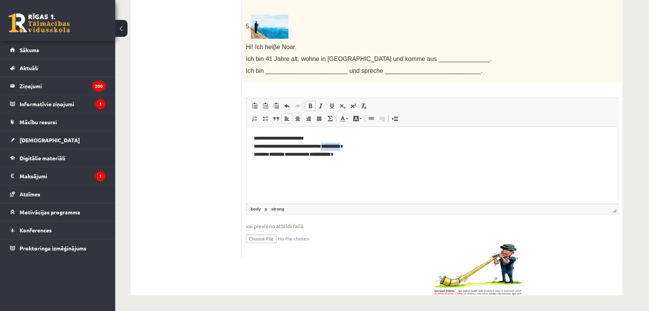
click at [309, 105] on span at bounding box center [310, 106] width 6 height 6
click at [310, 105] on span at bounding box center [310, 106] width 6 height 6
click at [373, 166] on html "**********" at bounding box center [431, 146] width 371 height 39
drag, startPoint x: 360, startPoint y: 146, endPoint x: 333, endPoint y: 147, distance: 26.1
click at [333, 147] on p "**********" at bounding box center [429, 147] width 350 height 24
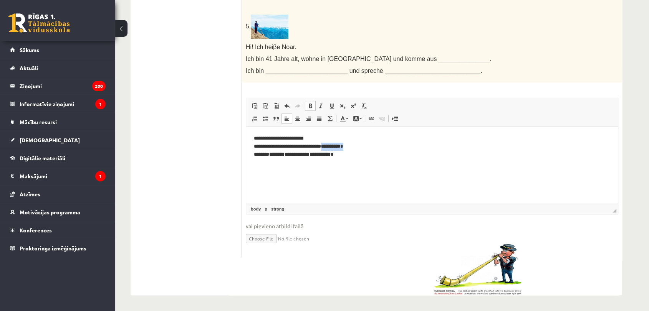
click at [312, 105] on span at bounding box center [310, 106] width 6 height 6
click at [370, 150] on p "**********" at bounding box center [429, 147] width 350 height 24
click at [363, 146] on p "**********" at bounding box center [429, 147] width 350 height 24
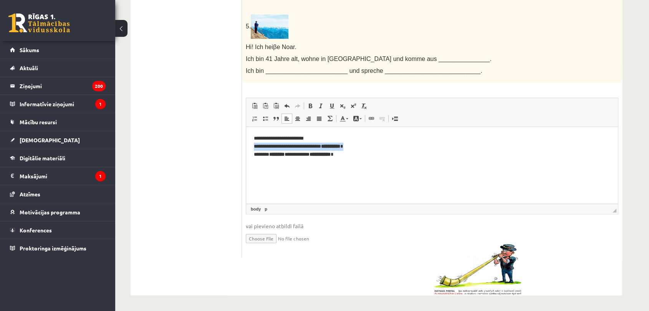
drag, startPoint x: 362, startPoint y: 146, endPoint x: 256, endPoint y: 138, distance: 107.0
click at [254, 142] on p "**********" at bounding box center [429, 147] width 350 height 24
click at [307, 109] on link "Полужирный Комбинация клавиш Ctrl+B" at bounding box center [310, 106] width 11 height 10
click at [308, 108] on span at bounding box center [310, 106] width 6 height 6
click at [385, 166] on html "**********" at bounding box center [431, 146] width 371 height 39
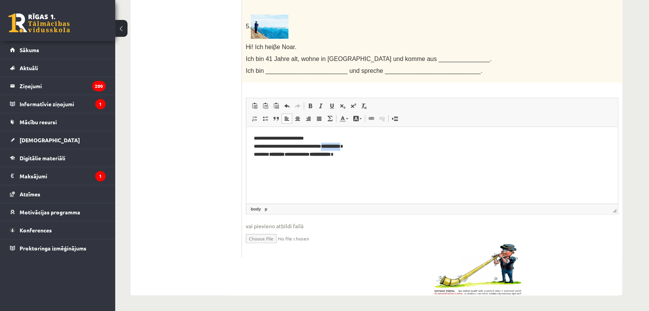
drag, startPoint x: 360, startPoint y: 146, endPoint x: 334, endPoint y: 146, distance: 25.3
click at [334, 146] on p "**********" at bounding box center [429, 147] width 350 height 24
click at [310, 104] on span at bounding box center [310, 106] width 6 height 6
click at [312, 109] on link "Полужирный Комбинация клавиш Ctrl+B" at bounding box center [310, 106] width 11 height 10
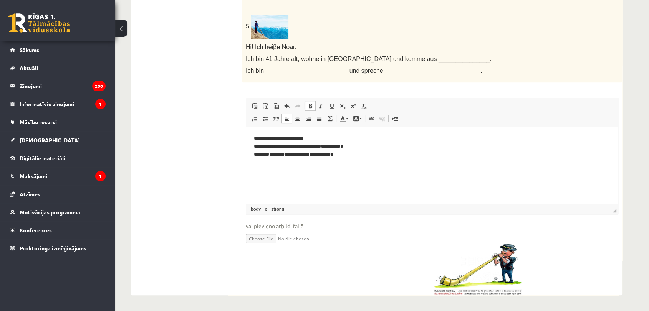
click at [312, 109] on link "Полужирный Комбинация клавиш Ctrl+B" at bounding box center [310, 106] width 11 height 10
click at [359, 151] on p "**********" at bounding box center [429, 147] width 350 height 24
click at [360, 146] on p "**********" at bounding box center [429, 147] width 350 height 24
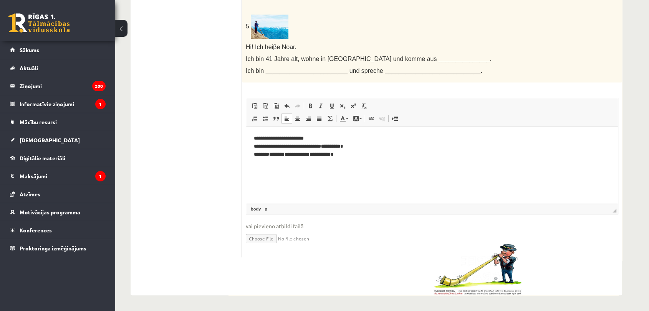
click at [365, 149] on p "**********" at bounding box center [429, 147] width 350 height 24
drag, startPoint x: 361, startPoint y: 157, endPoint x: 574, endPoint y: 233, distance: 226.2
click at [361, 157] on p "**********" at bounding box center [429, 147] width 350 height 24
drag, startPoint x: 357, startPoint y: 156, endPoint x: 216, endPoint y: 121, distance: 144.7
click at [246, 127] on html "**********" at bounding box center [431, 146] width 371 height 39
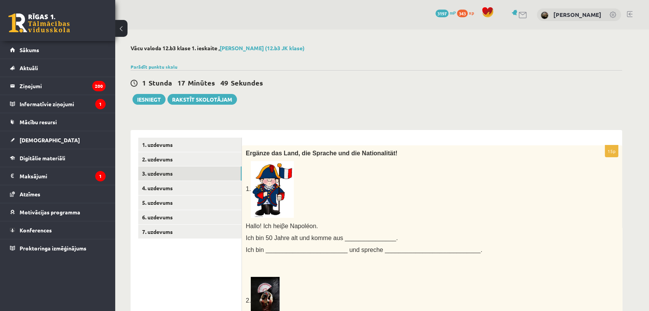
scroll to position [128, 0]
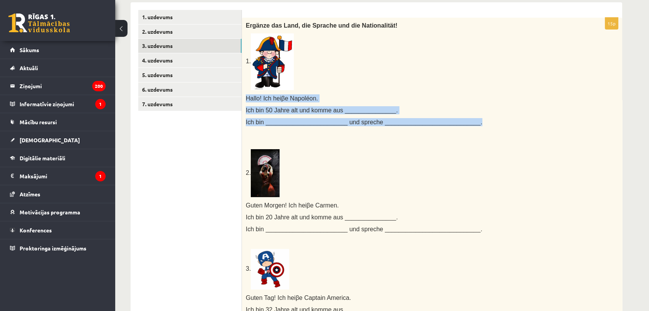
drag, startPoint x: 246, startPoint y: 98, endPoint x: 469, endPoint y: 122, distance: 224.6
click at [469, 122] on div "Ergänze das Land, die Sprache und die Nationalität! 1. Hallo! Ich hei β e Napol…" at bounding box center [432, 262] width 380 height 489
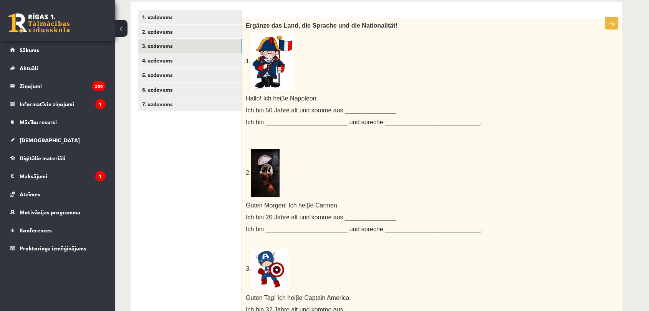
click at [431, 175] on p "2." at bounding box center [413, 170] width 334 height 56
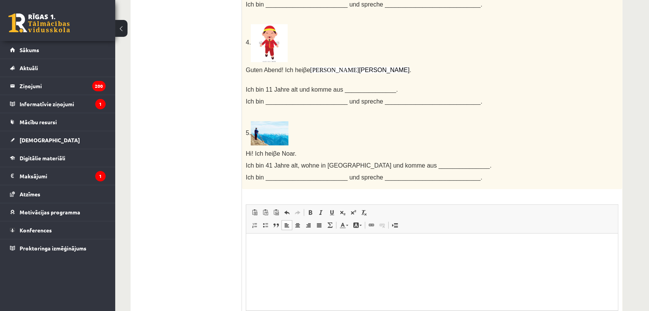
scroll to position [522, 0]
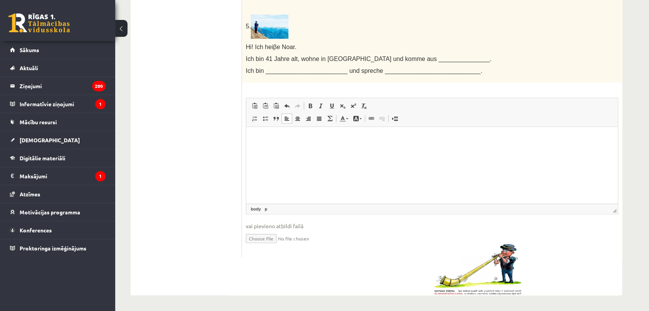
click at [286, 137] on p "Визуальный текстовый редактор, wiswyg-editor-user-answer-47433797433280" at bounding box center [429, 139] width 350 height 8
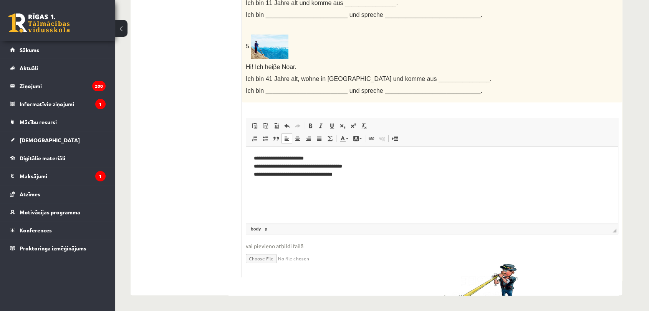
scroll to position [0, 0]
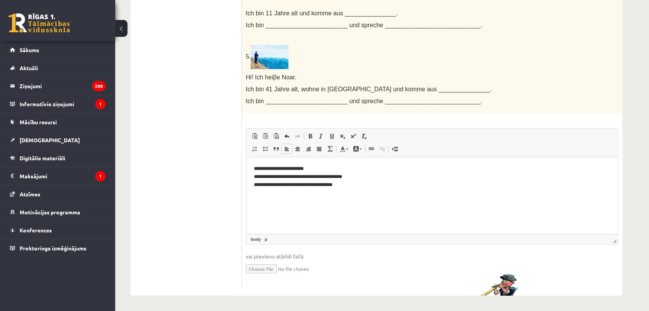
click at [335, 185] on p "**********" at bounding box center [429, 177] width 350 height 24
click at [364, 190] on html "**********" at bounding box center [431, 176] width 371 height 39
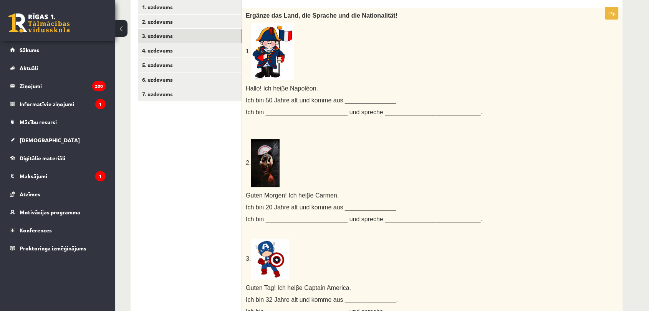
scroll to position [52, 0]
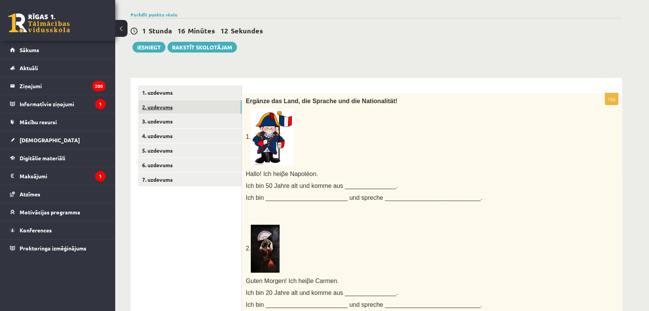
click at [209, 107] on link "2. uzdevums" at bounding box center [189, 107] width 103 height 14
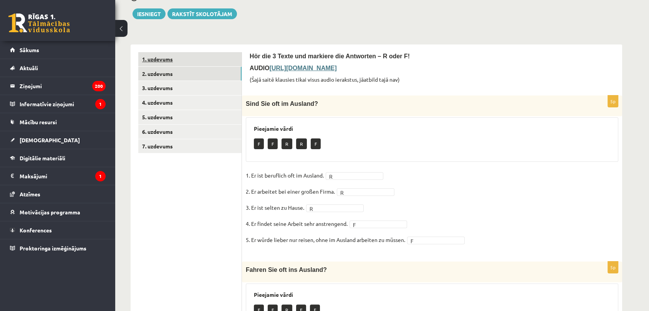
click at [172, 57] on link "1. uzdevums" at bounding box center [189, 59] width 103 height 14
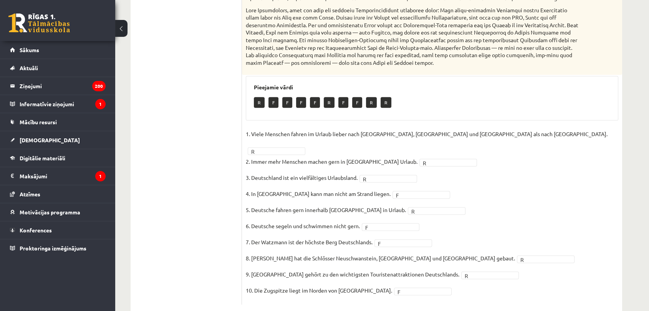
scroll to position [322, 0]
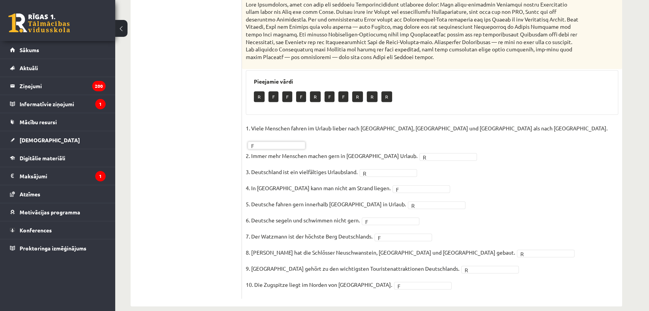
click at [453, 151] on fieldset "1. Viele Menschen fahren im Urlaub lieber nach Spanien, Italien und Frankreich …" at bounding box center [432, 208] width 372 height 173
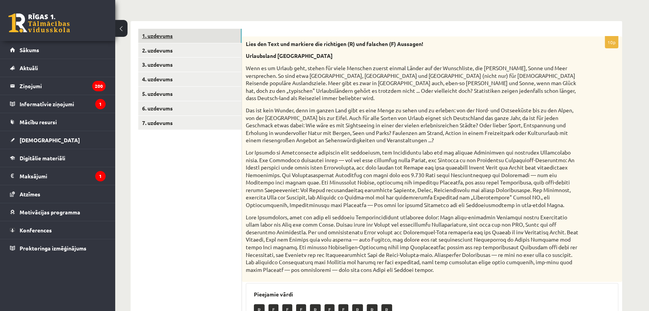
scroll to position [23, 0]
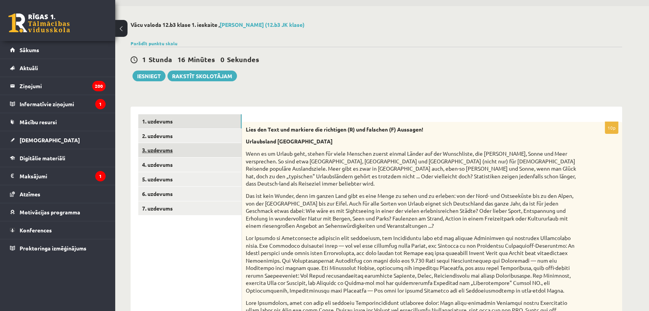
click at [163, 154] on link "3. uzdevums" at bounding box center [189, 150] width 103 height 14
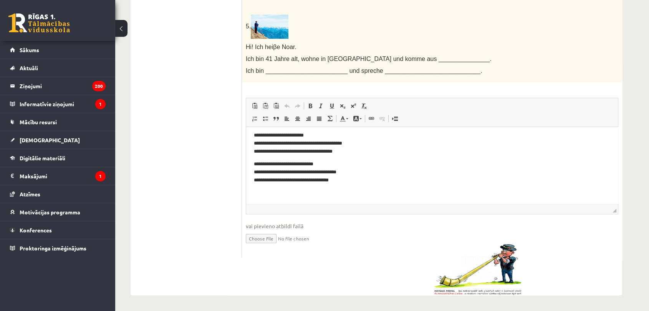
scroll to position [4, 0]
click at [466, 280] on img at bounding box center [477, 270] width 89 height 52
click at [479, 271] on img at bounding box center [477, 270] width 89 height 52
click at [358, 192] on p "Визуальный текстовый редактор, wiswyg-editor-user-answer-47433911851540" at bounding box center [432, 192] width 356 height 8
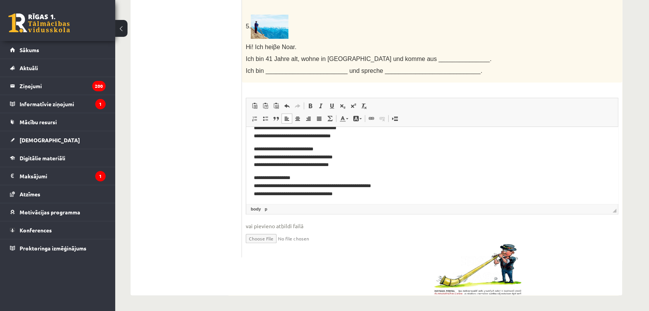
scroll to position [78, 0]
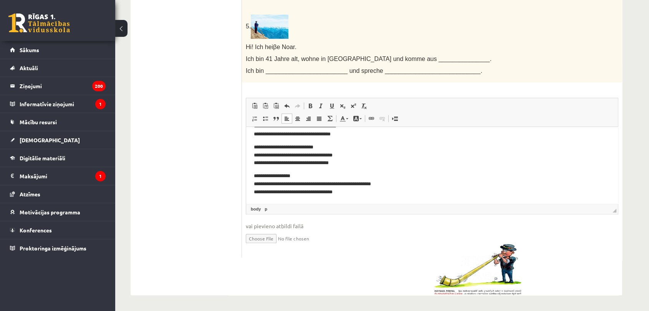
click at [372, 184] on p "**********" at bounding box center [425, 184] width 343 height 24
click at [273, 192] on p "**********" at bounding box center [425, 184] width 343 height 24
click at [363, 195] on html "**********" at bounding box center [431, 126] width 371 height 155
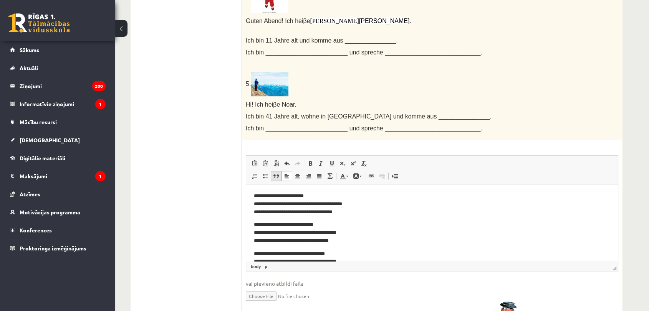
scroll to position [479, 0]
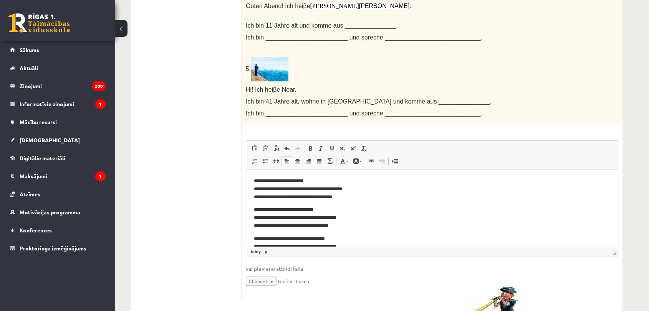
click at [253, 182] on html "**********" at bounding box center [431, 247] width 371 height 155
click at [250, 209] on html "**********" at bounding box center [431, 247] width 371 height 155
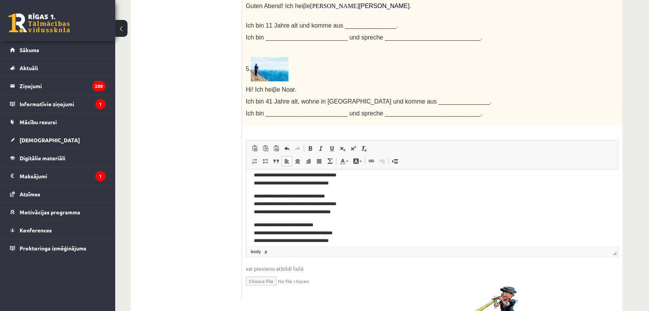
click at [252, 194] on html "**********" at bounding box center [431, 204] width 371 height 155
click at [251, 225] on html "**********" at bounding box center [431, 204] width 371 height 155
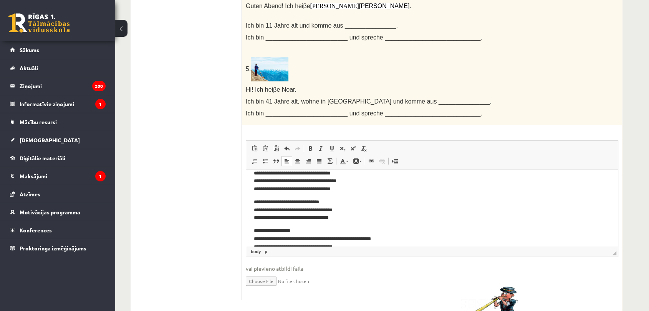
scroll to position [78, 0]
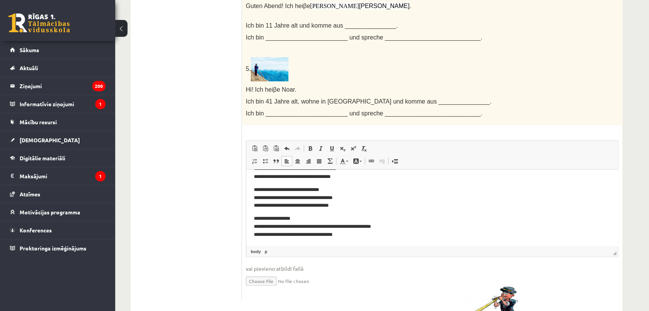
click at [250, 218] on html "**********" at bounding box center [431, 169] width 371 height 155
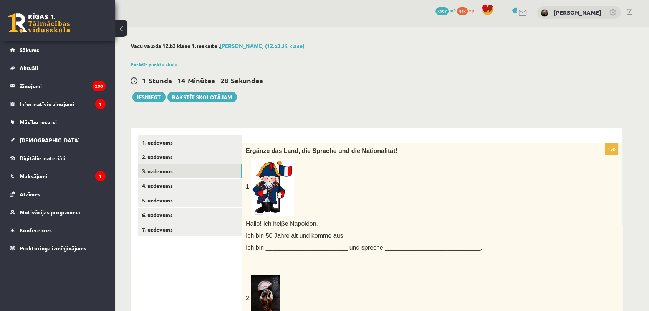
scroll to position [0, 0]
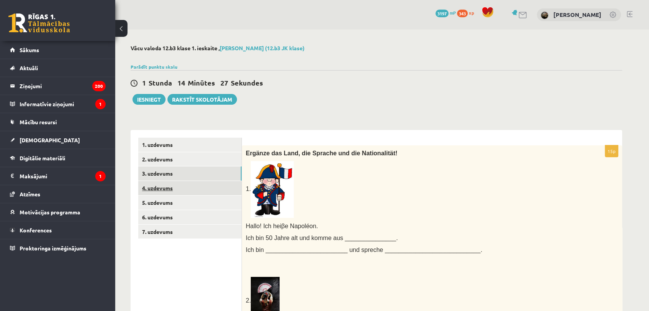
click at [175, 186] on link "4. uzdevums" at bounding box center [189, 188] width 103 height 14
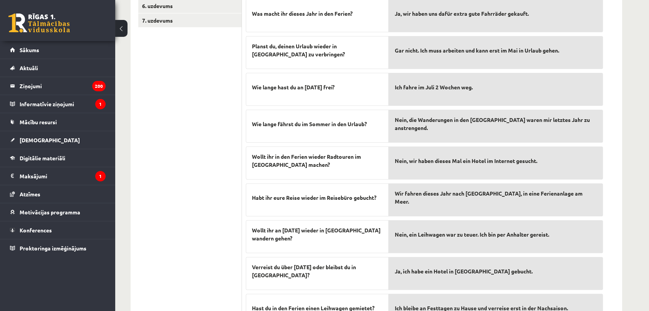
scroll to position [254, 0]
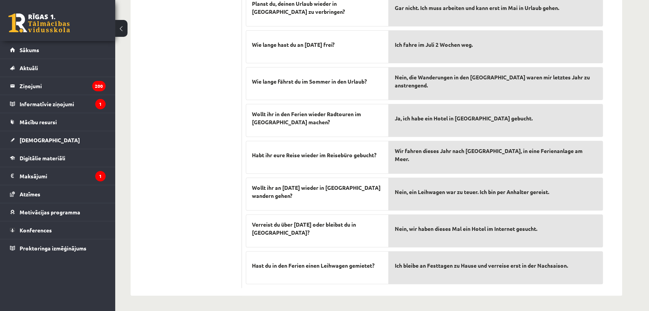
click at [423, 232] on p "Nein, wir haben dieses Mal ein Hotel im Internet gesucht." at bounding box center [496, 229] width 202 height 16
drag, startPoint x: 423, startPoint y: 232, endPoint x: 424, endPoint y: 215, distance: 17.7
click at [425, 186] on div "Nein, Amrum ist während der Saison zu teuer. Ja, wir haben uns dafür extra gute…" at bounding box center [495, 100] width 214 height 368
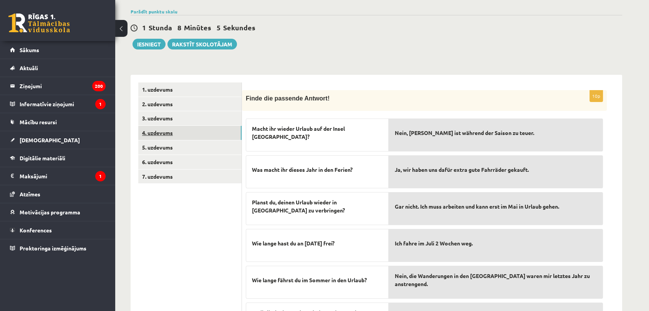
scroll to position [41, 0]
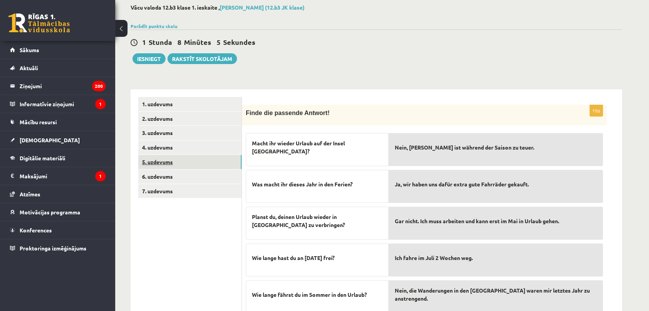
click at [203, 160] on link "5. uzdevums" at bounding box center [189, 162] width 103 height 14
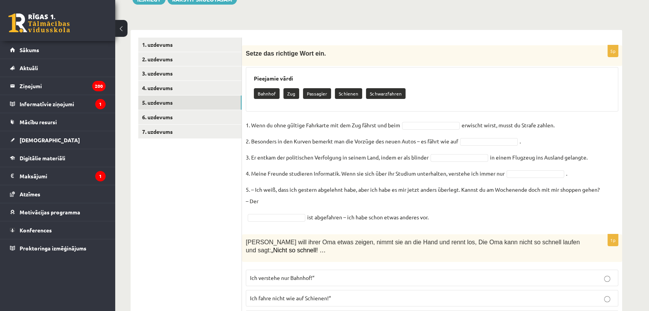
scroll to position [85, 0]
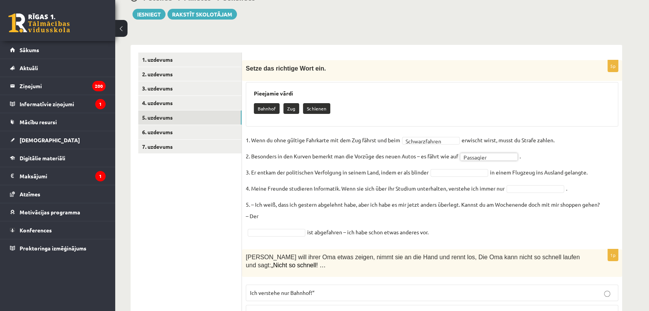
click at [461, 177] on fieldset "**********" at bounding box center [432, 186] width 372 height 104
drag, startPoint x: 538, startPoint y: 226, endPoint x: 510, endPoint y: 224, distance: 28.1
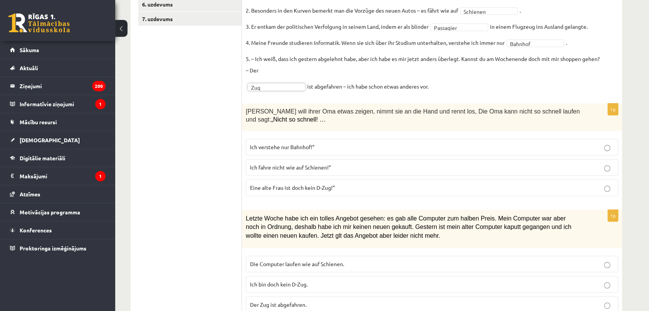
scroll to position [256, 0]
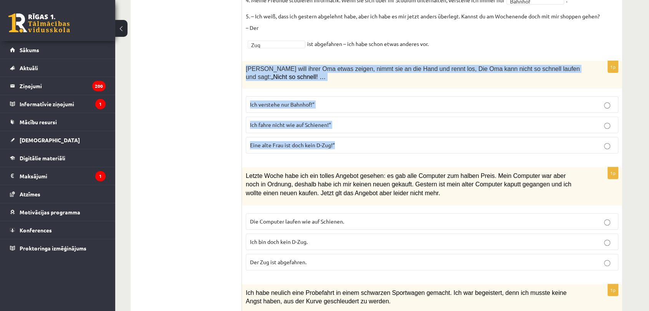
drag, startPoint x: 244, startPoint y: 69, endPoint x: 343, endPoint y: 119, distance: 110.9
click at [349, 151] on div "1p Anna will ihrer Oma etwas zeigen, nimmt sie an die Hand und rennt los, Die O…" at bounding box center [432, 110] width 380 height 99
copy div "Anna will ihrer Oma etwas zeigen, nimmt sie an die Hand und rennt los, Die Oma …"
click at [362, 147] on p "Eine alte Frau ist doch kein D-Zug!“" at bounding box center [432, 145] width 364 height 8
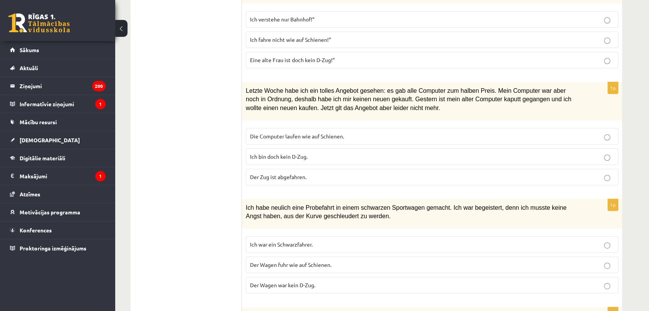
scroll to position [341, 0]
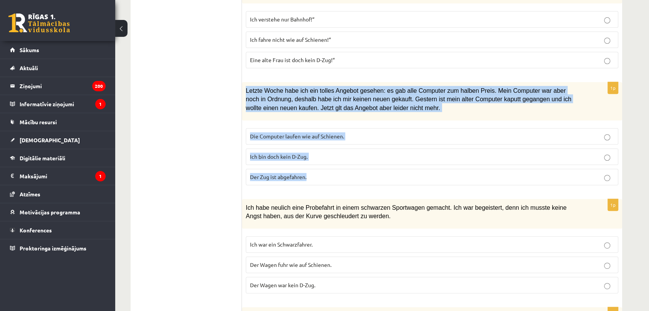
drag, startPoint x: 244, startPoint y: 87, endPoint x: 322, endPoint y: 167, distance: 111.5
click at [324, 173] on div "1p Letzte Woche habe ich ein tolles Angebot gesehen: es gab alle Computer zum h…" at bounding box center [432, 136] width 380 height 109
copy div "Letzte Woche habe ich ein tolles Angebot gesehen: es gab alle Computer zum halb…"
click at [341, 158] on p "Ich bin doch kein D-Zug." at bounding box center [432, 157] width 364 height 8
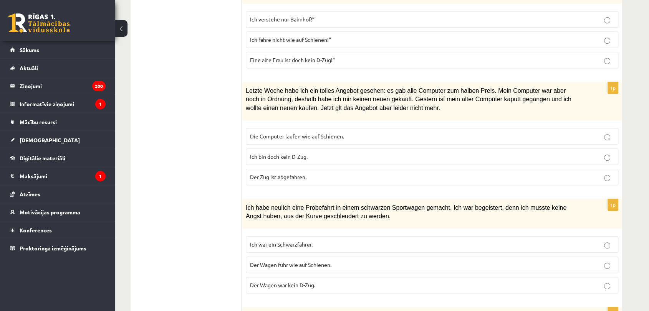
click at [342, 170] on label "Der Zug ist abgefahren." at bounding box center [432, 177] width 372 height 17
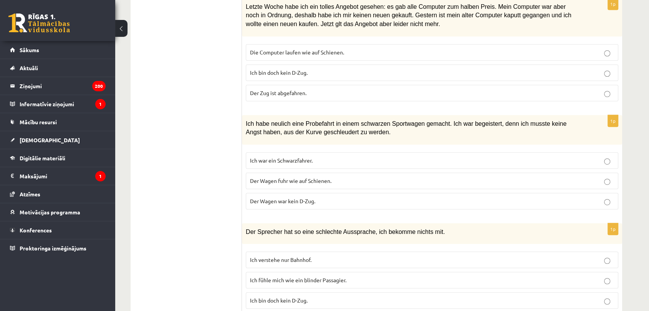
scroll to position [426, 0]
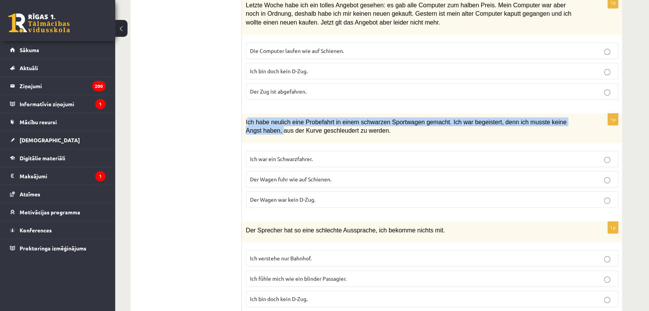
drag, startPoint x: 247, startPoint y: 123, endPoint x: 244, endPoint y: 134, distance: 10.7
click at [244, 141] on div "Ich habe neulich eine Probefahrt in einem schwarzen Sportwagen gemacht. Ich war…" at bounding box center [432, 129] width 380 height 30
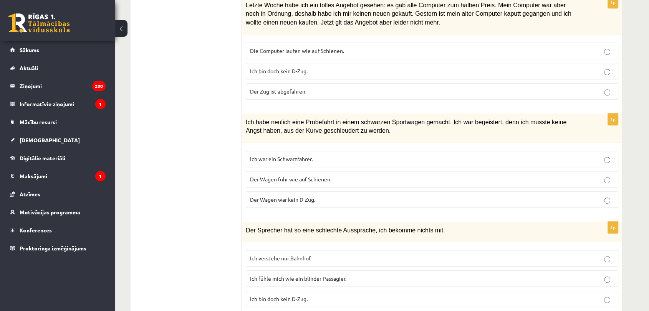
click at [244, 118] on div "Ich habe neulich eine Probefahrt in einem schwarzen Sportwagen gemacht. Ich war…" at bounding box center [432, 129] width 380 height 30
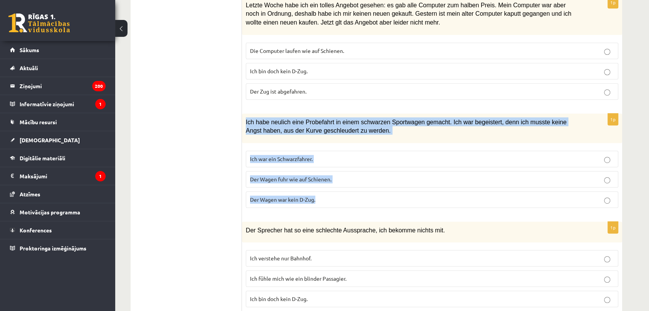
drag, startPoint x: 245, startPoint y: 118, endPoint x: 343, endPoint y: 202, distance: 129.6
click at [343, 202] on div "1p Ich habe neulich eine Probefahrt in einem schwarzen Sportwagen gemacht. Ich …" at bounding box center [432, 164] width 380 height 101
copy div "Ich habe neulich eine Probefahrt in einem schwarzen Sportwagen gemacht. Ich war…"
click at [371, 183] on label "Der Wagen fuhr wie auf Schienen." at bounding box center [432, 179] width 372 height 17
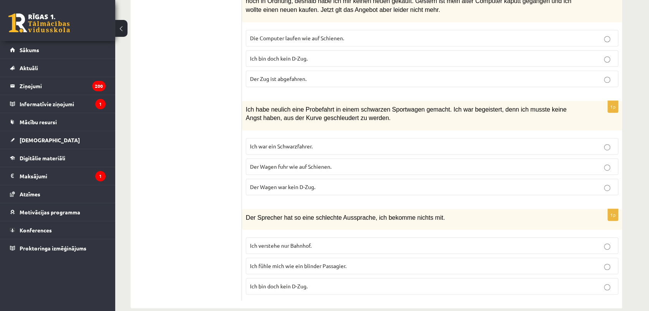
scroll to position [451, 0]
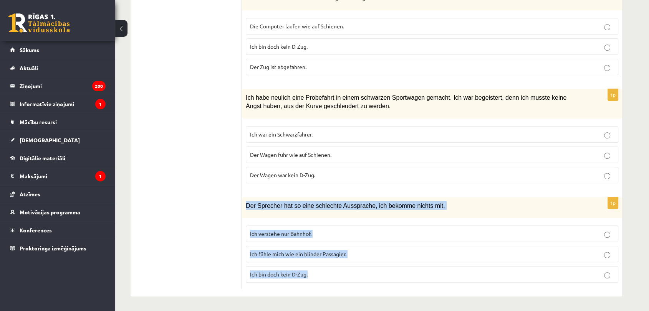
drag, startPoint x: 243, startPoint y: 204, endPoint x: 334, endPoint y: 275, distance: 115.3
click at [334, 275] on div "1p Der Sprecher hat so eine schlechte Aussprache, ich bekomme nichts mit. Ich v…" at bounding box center [432, 243] width 380 height 92
copy div "Der Sprecher hat so eine schlechte Aussprache, ich bekomme nichts mit. Ich vers…"
click at [343, 233] on p "Ich verstehe nur Bahnhof." at bounding box center [432, 234] width 364 height 8
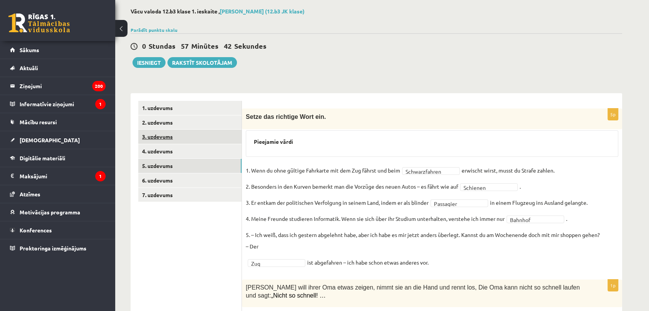
scroll to position [25, 0]
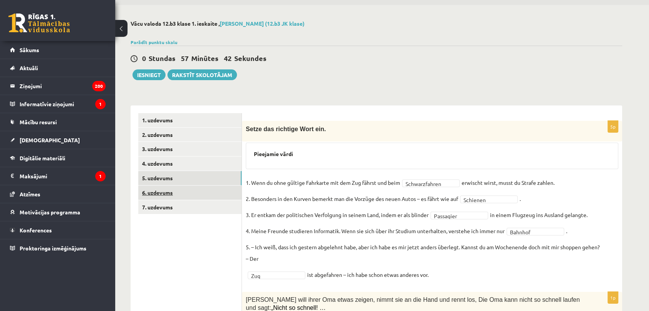
click at [183, 190] on link "6. uzdevums" at bounding box center [189, 193] width 103 height 14
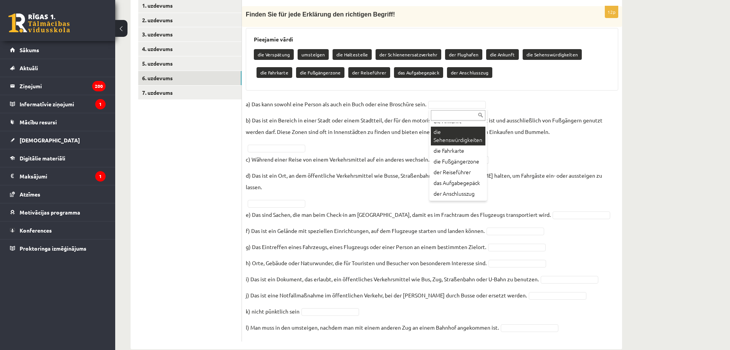
scroll to position [83, 0]
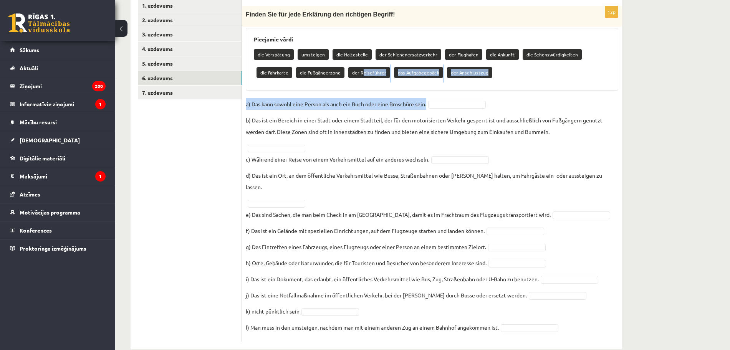
drag, startPoint x: 362, startPoint y: 74, endPoint x: 436, endPoint y: 109, distance: 82.4
click at [434, 109] on div "12p Finden Sie für jede Erklärung den richtigen Begriff! Pieejamie vārdi die Ve…" at bounding box center [432, 173] width 380 height 335
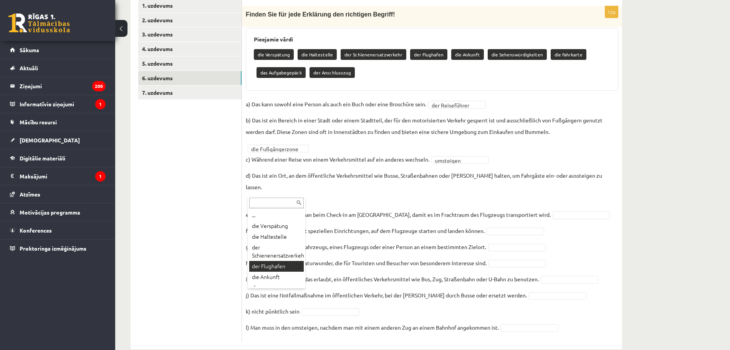
scroll to position [48, 0]
click at [256, 209] on p "e) Das sind Sachen, die man beim Check-in am Flughafen abgibt, damit es im Frac…" at bounding box center [398, 215] width 305 height 12
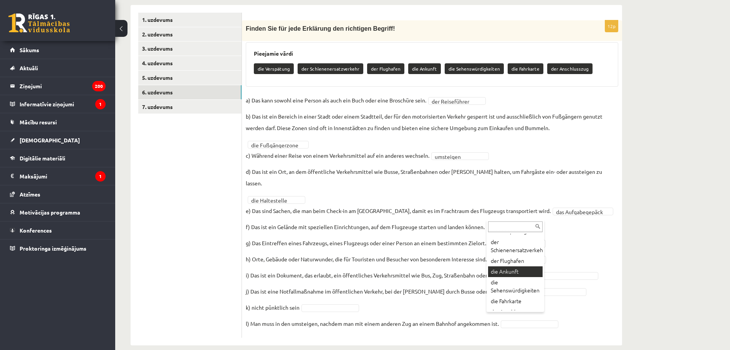
scroll to position [25, 0]
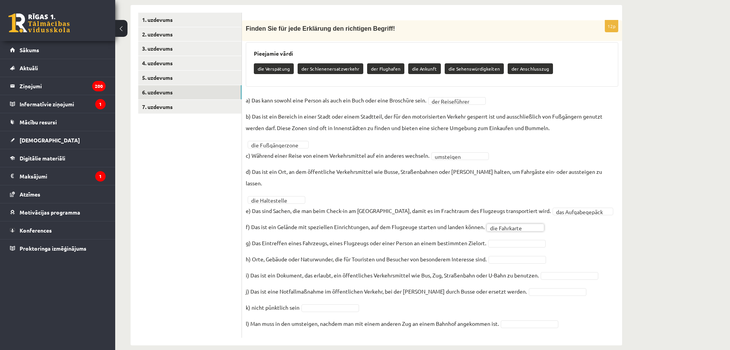
click at [503, 221] on fieldset "**********" at bounding box center [432, 213] width 372 height 239
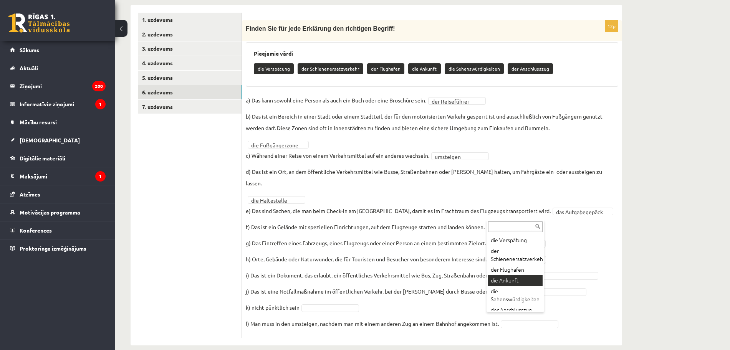
scroll to position [15, 0]
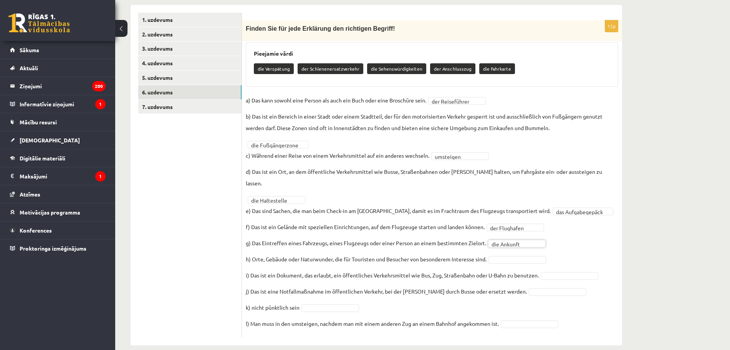
drag, startPoint x: 518, startPoint y: 249, endPoint x: 511, endPoint y: 251, distance: 7.9
click at [526, 273] on fieldset "**********" at bounding box center [432, 213] width 372 height 239
click at [526, 290] on fieldset "**********" at bounding box center [432, 213] width 372 height 239
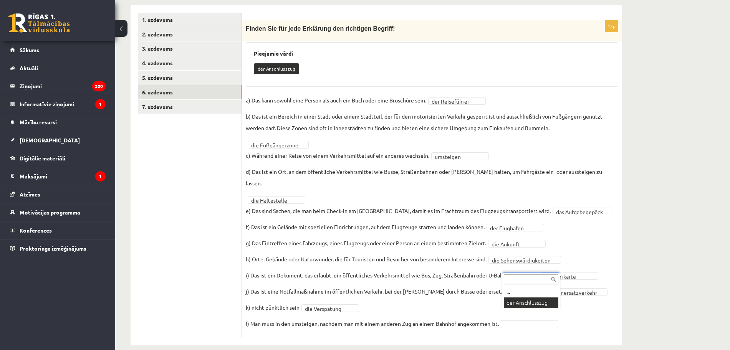
scroll to position [107, 0]
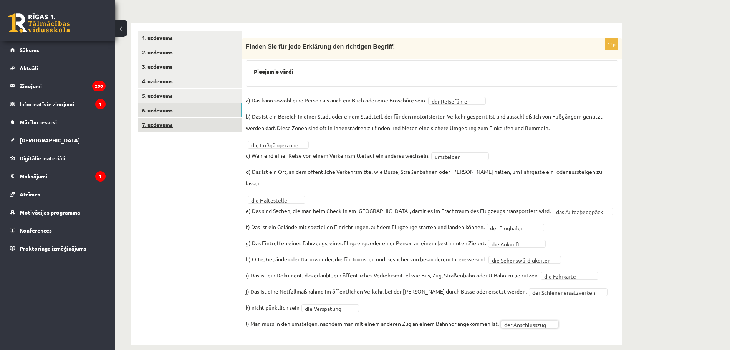
click at [159, 122] on link "7. uzdevums" at bounding box center [189, 125] width 103 height 14
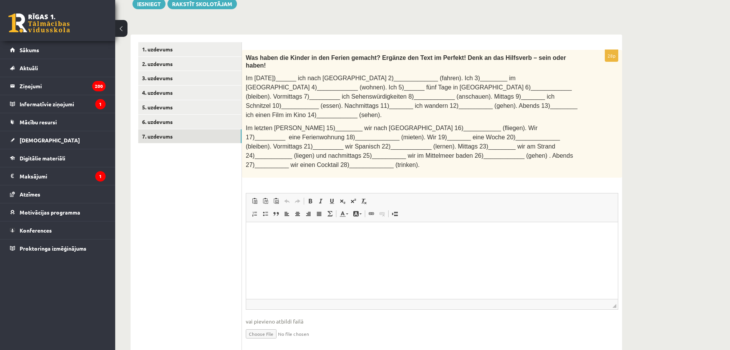
scroll to position [0, 0]
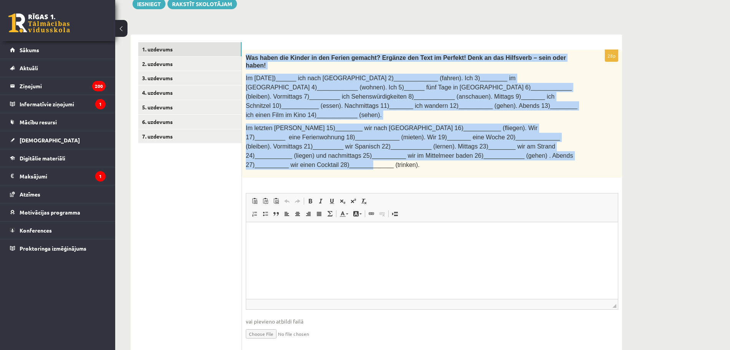
drag, startPoint x: 246, startPoint y: 56, endPoint x: 583, endPoint y: 145, distance: 348.8
click at [583, 145] on div "Was haben die Kinder in den Ferien gemacht? Ergänze den Text im Perfekt! Denk a…" at bounding box center [432, 114] width 380 height 128
copy div "Was haben die Kinder in den Ferien gemacht? Ergänze den Text im Perfekt! Denk a…"
click at [449, 149] on div "Was haben die Kinder in den Ferien gemacht? Ergänze den Text im Perfekt! Denk a…" at bounding box center [432, 114] width 380 height 128
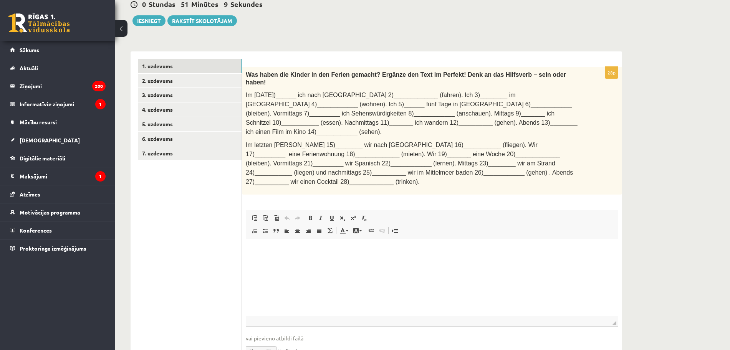
scroll to position [96, 0]
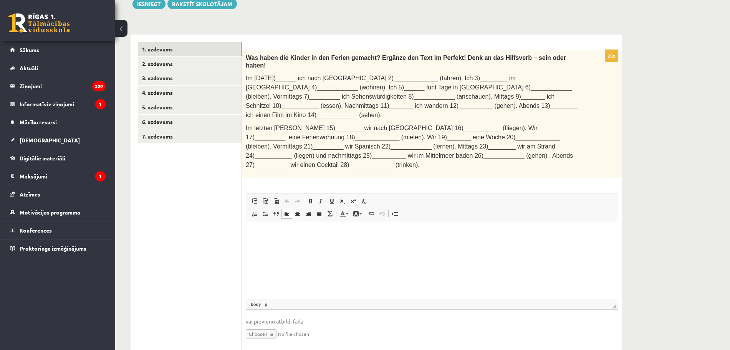
click at [286, 229] on p "Визуальный текстовый редактор, wiswyg-editor-user-answer-47433862464620" at bounding box center [432, 233] width 356 height 8
click at [258, 230] on p "******" at bounding box center [432, 233] width 356 height 8
click at [267, 245] on p "**" at bounding box center [432, 247] width 356 height 8
click at [269, 234] on p "******" at bounding box center [432, 233] width 356 height 8
click at [267, 251] on html "****** **" at bounding box center [431, 240] width 371 height 36
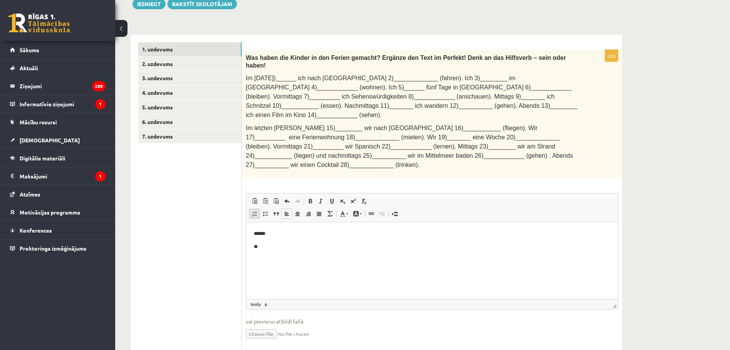
click at [254, 211] on span at bounding box center [254, 214] width 6 height 6
drag, startPoint x: 276, startPoint y: 249, endPoint x: 255, endPoint y: 241, distance: 21.9
click at [255, 241] on body "****** **" at bounding box center [432, 239] width 356 height 21
click at [256, 211] on span at bounding box center [254, 214] width 6 height 6
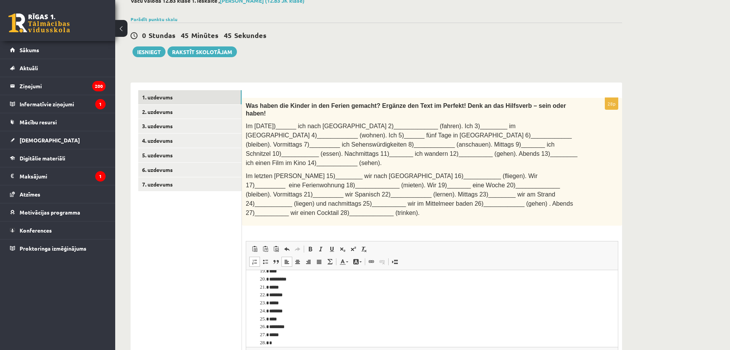
click at [193, 246] on ul "1. uzdevums 2. uzdevums 3. uzdevums 4. uzdevums 5. uzdevums 6. uzdevums 7. uzde…" at bounding box center [190, 245] width 104 height 310
click at [185, 186] on link "7. uzdevums" at bounding box center [189, 184] width 103 height 14
click at [164, 161] on link "5. uzdevums" at bounding box center [189, 155] width 103 height 14
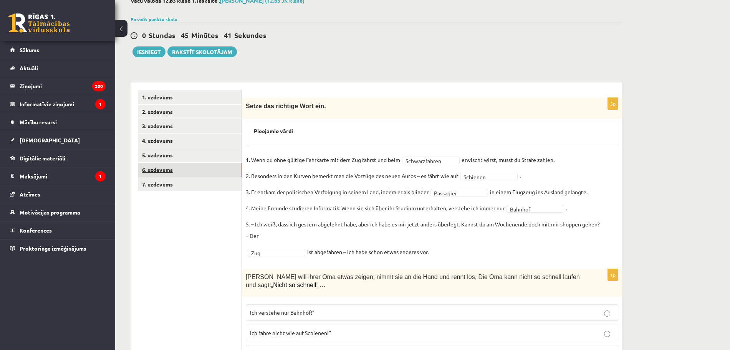
click at [158, 171] on link "6. uzdevums" at bounding box center [189, 170] width 103 height 14
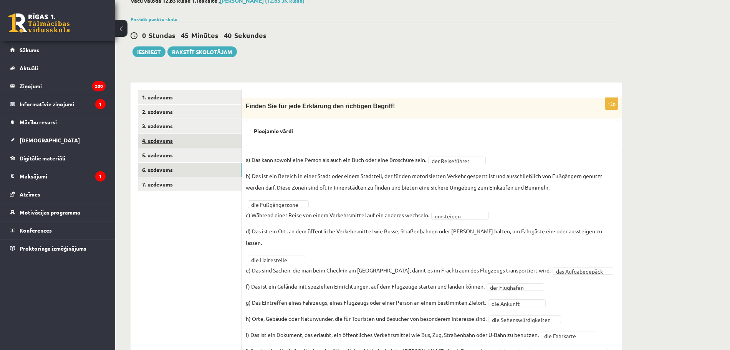
click at [177, 144] on link "4. uzdevums" at bounding box center [189, 141] width 103 height 14
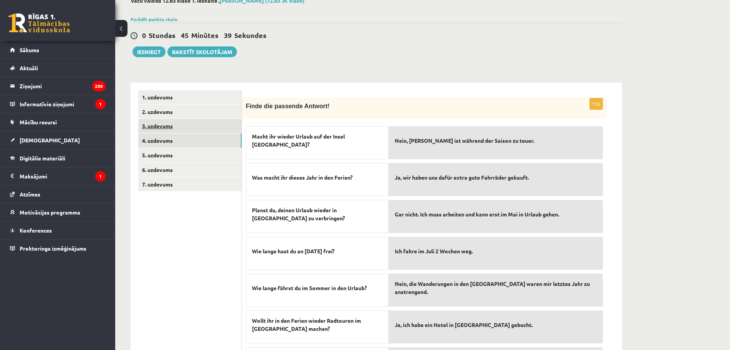
click at [173, 122] on link "3. uzdevums" at bounding box center [189, 126] width 103 height 14
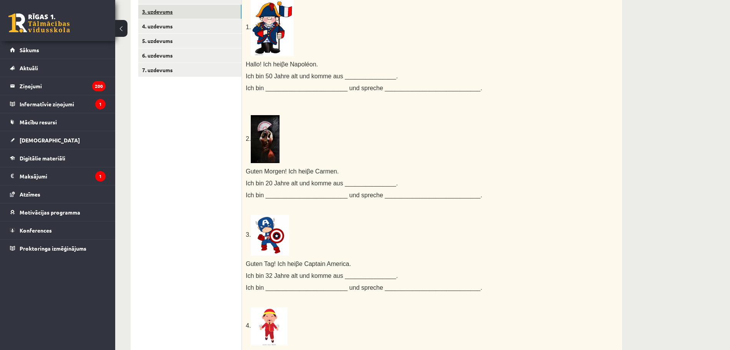
scroll to position [48, 0]
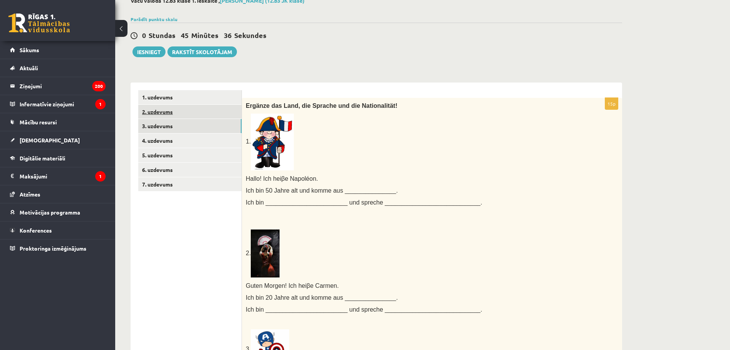
click at [175, 108] on link "2. uzdevums" at bounding box center [189, 112] width 103 height 14
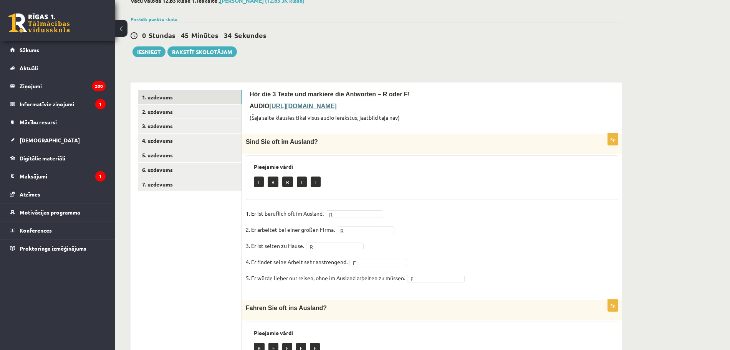
click at [159, 102] on link "1. uzdevums" at bounding box center [189, 97] width 103 height 14
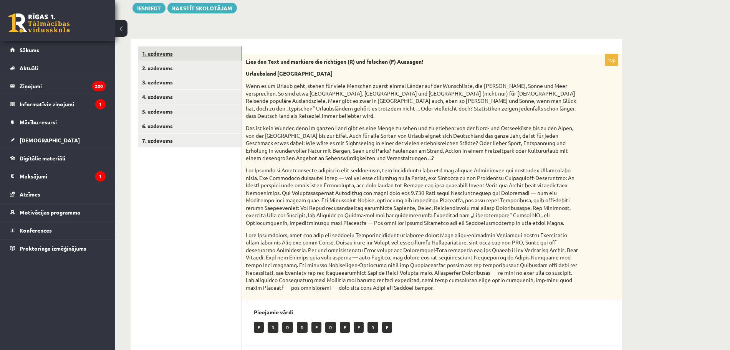
scroll to position [0, 0]
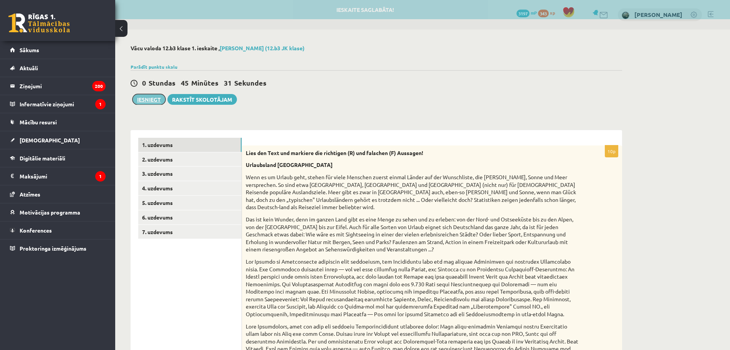
click at [145, 102] on button "Iesniegt" at bounding box center [148, 99] width 33 height 11
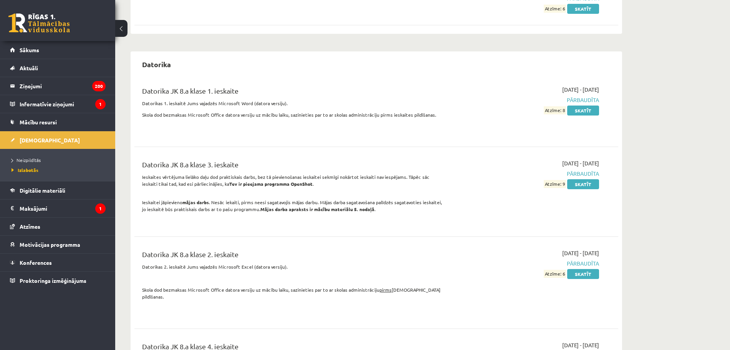
scroll to position [240, 0]
click at [28, 160] on span "Neizpildītās" at bounding box center [26, 160] width 29 height 6
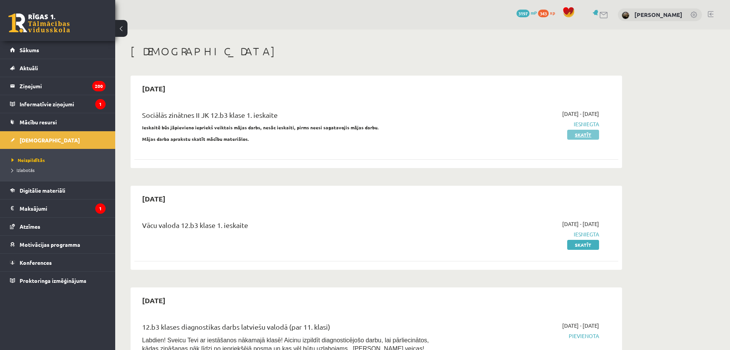
click at [573, 135] on link "Skatīt" at bounding box center [583, 135] width 32 height 10
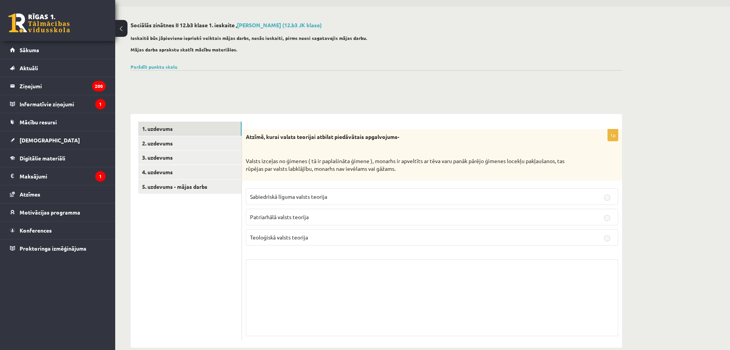
scroll to position [36, 0]
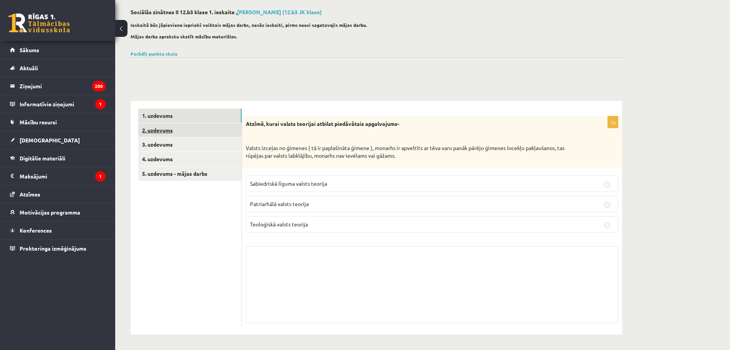
click at [187, 134] on link "2. uzdevums" at bounding box center [189, 130] width 103 height 14
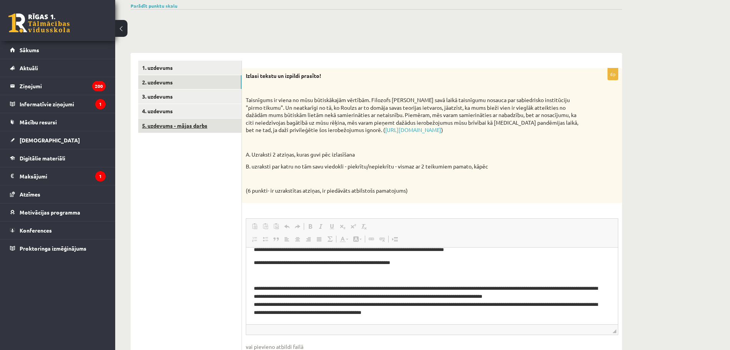
scroll to position [80, 0]
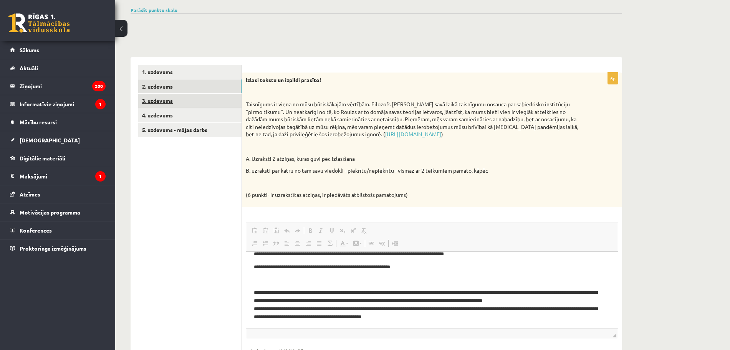
click at [157, 101] on link "3. uzdevums" at bounding box center [189, 101] width 103 height 14
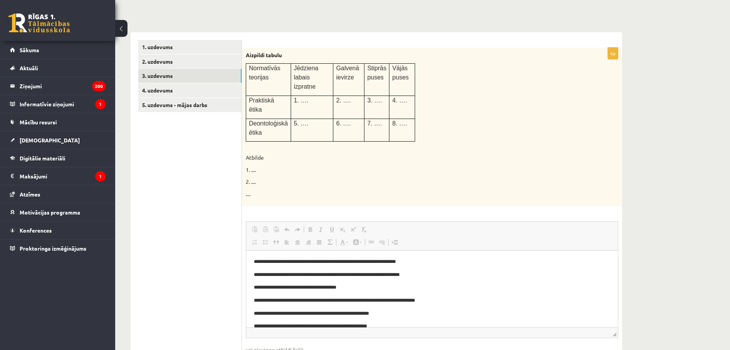
scroll to position [0, 0]
click at [153, 93] on link "4. uzdevums" at bounding box center [189, 90] width 103 height 14
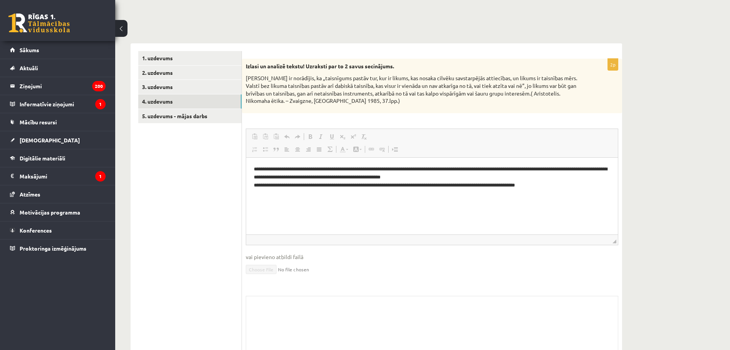
scroll to position [115, 0]
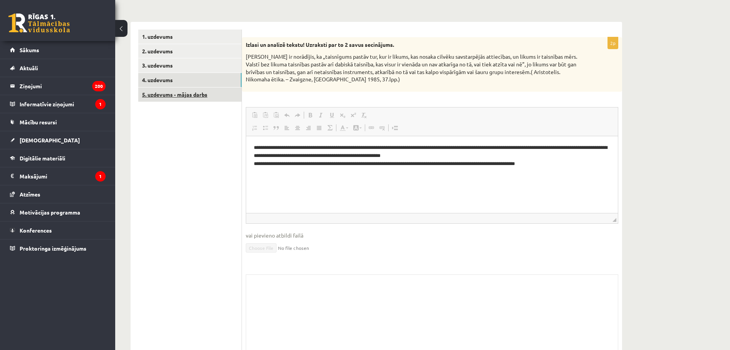
click at [185, 93] on link "5. uzdevums - mājas darbs" at bounding box center [189, 94] width 103 height 14
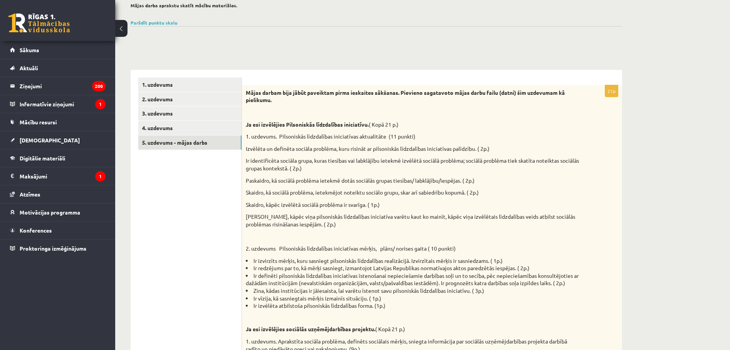
scroll to position [0, 0]
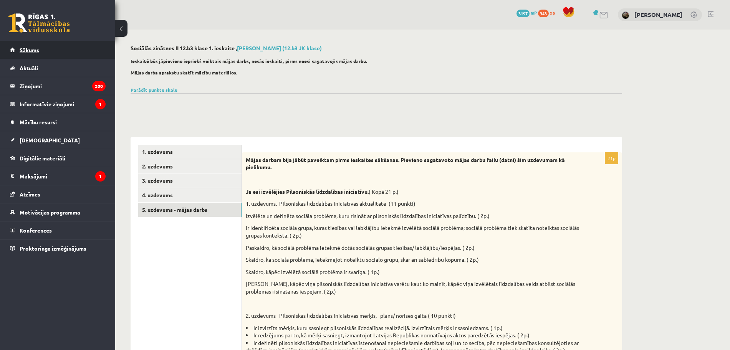
click at [87, 54] on link "Sākums" at bounding box center [58, 50] width 96 height 18
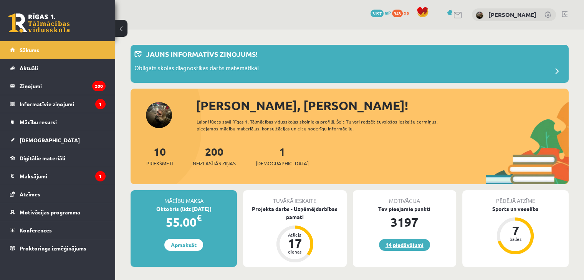
click at [414, 246] on link "14 piedāvājumi" at bounding box center [404, 245] width 51 height 12
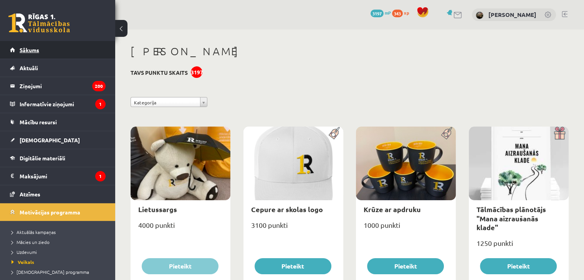
click at [23, 50] on span "Sākums" at bounding box center [30, 49] width 20 height 7
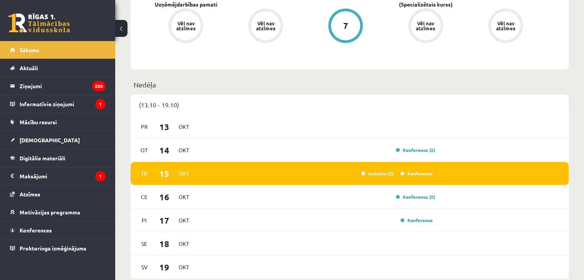
scroll to position [192, 0]
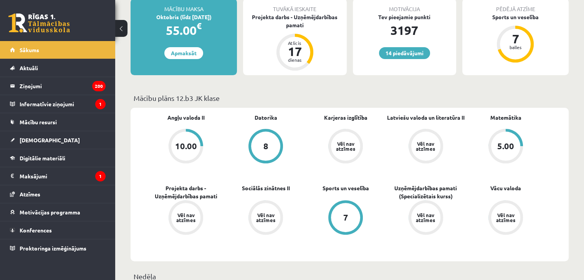
click at [194, 148] on div "10.00" at bounding box center [186, 146] width 22 height 8
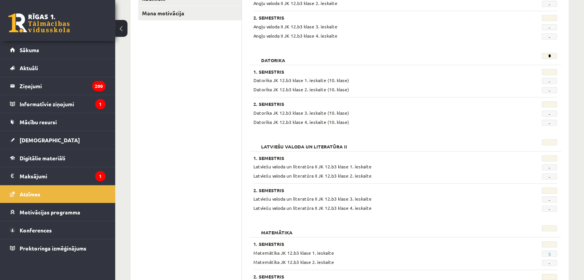
scroll to position [103, 0]
